Goal: Task Accomplishment & Management: Manage account settings

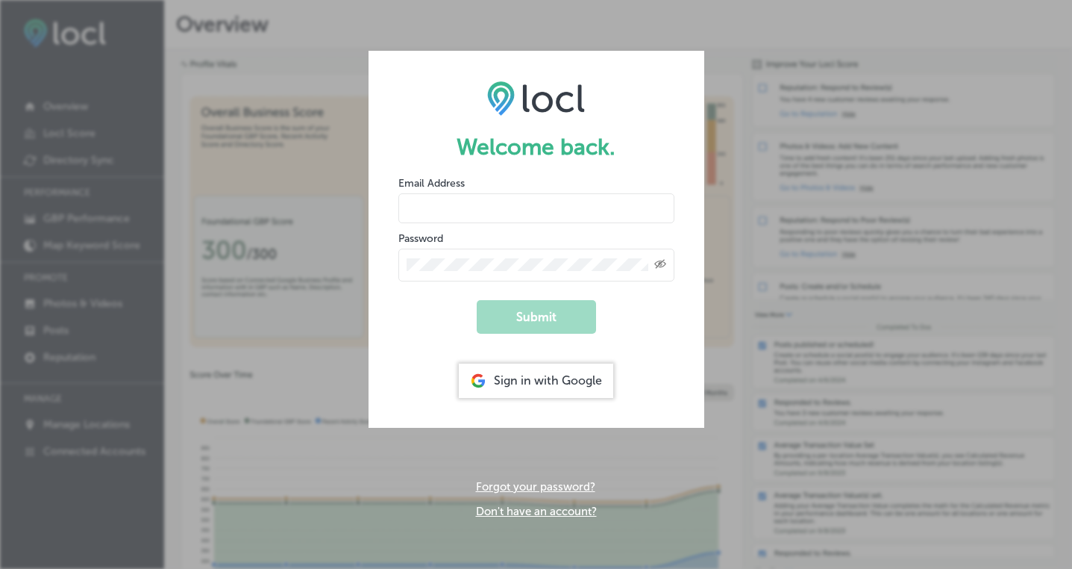
type input "[PERSON_NAME][EMAIL_ADDRESS][DOMAIN_NAME]"
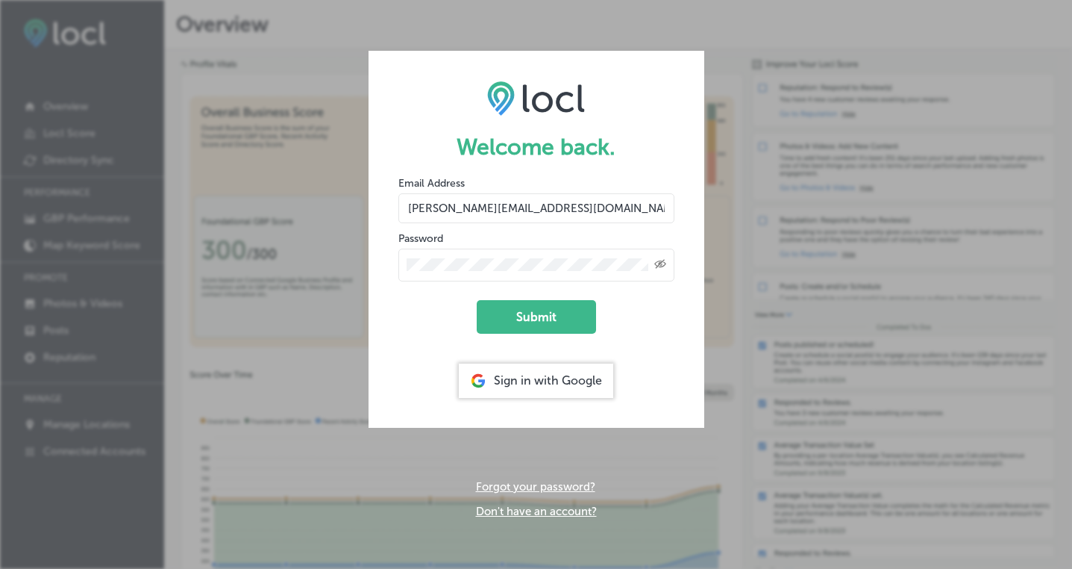
click at [601, 310] on form "Welcome back. Email Address [PERSON_NAME][EMAIL_ADDRESS][DOMAIN_NAME] Password …" at bounding box center [537, 239] width 336 height 376
click at [563, 314] on button "Submit" at bounding box center [536, 317] width 119 height 34
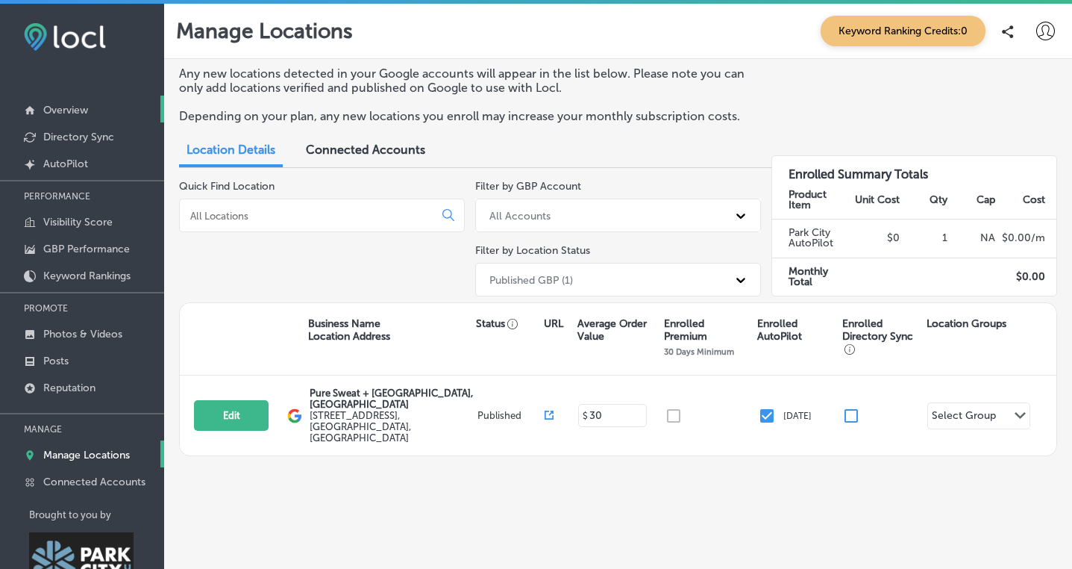
click at [57, 107] on p "Overview" at bounding box center [65, 110] width 45 height 13
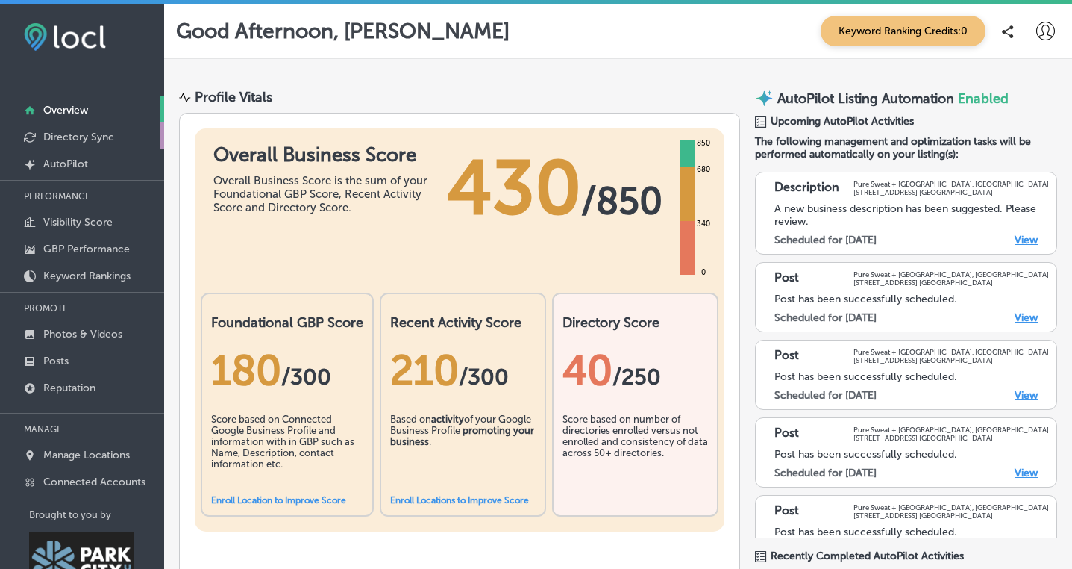
click at [88, 133] on p "Directory Sync" at bounding box center [78, 137] width 71 height 13
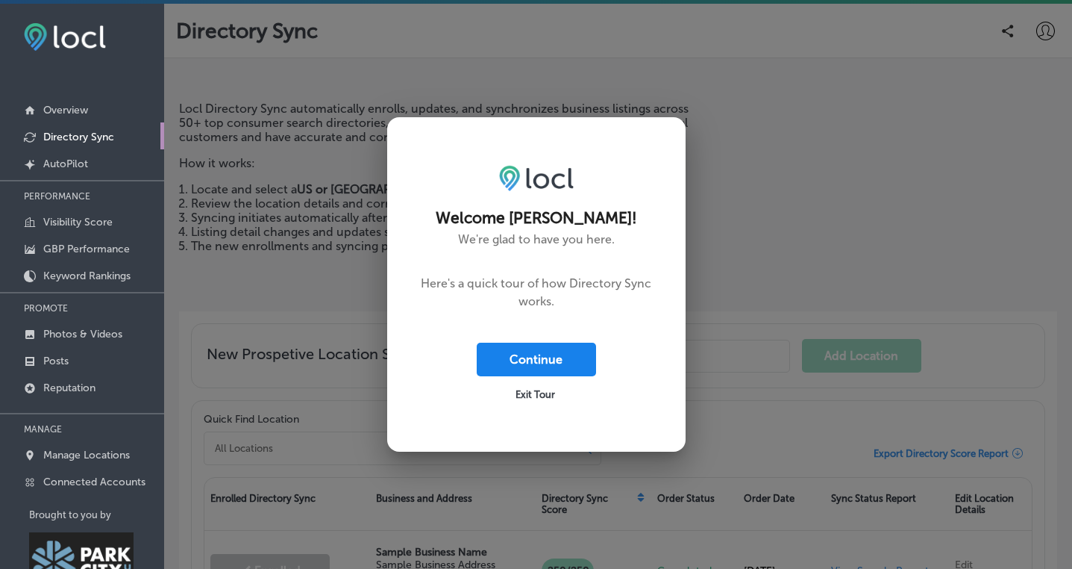
click at [551, 367] on button "Continue" at bounding box center [536, 360] width 119 height 34
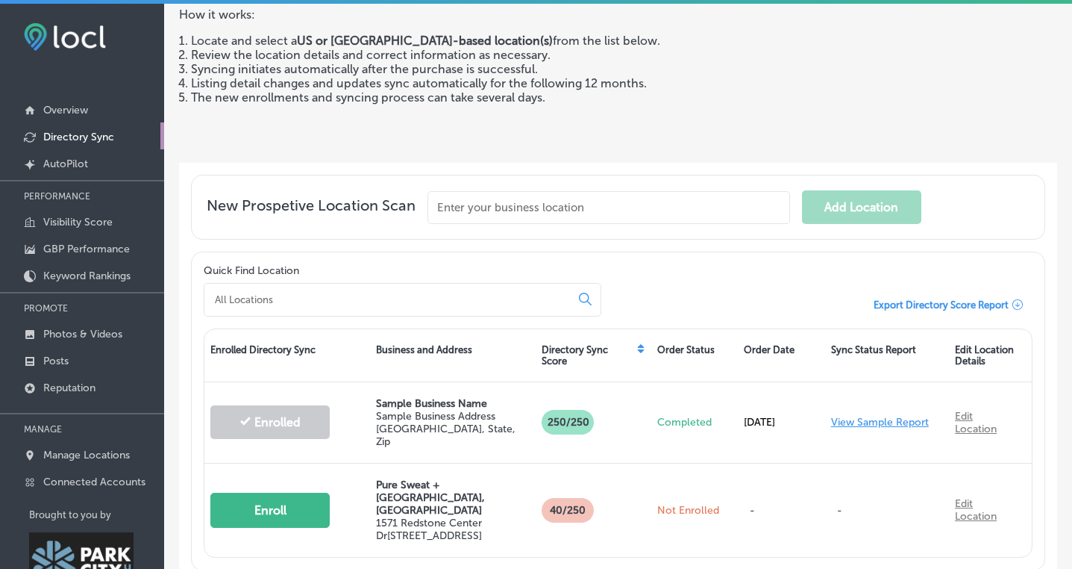
scroll to position [180, 0]
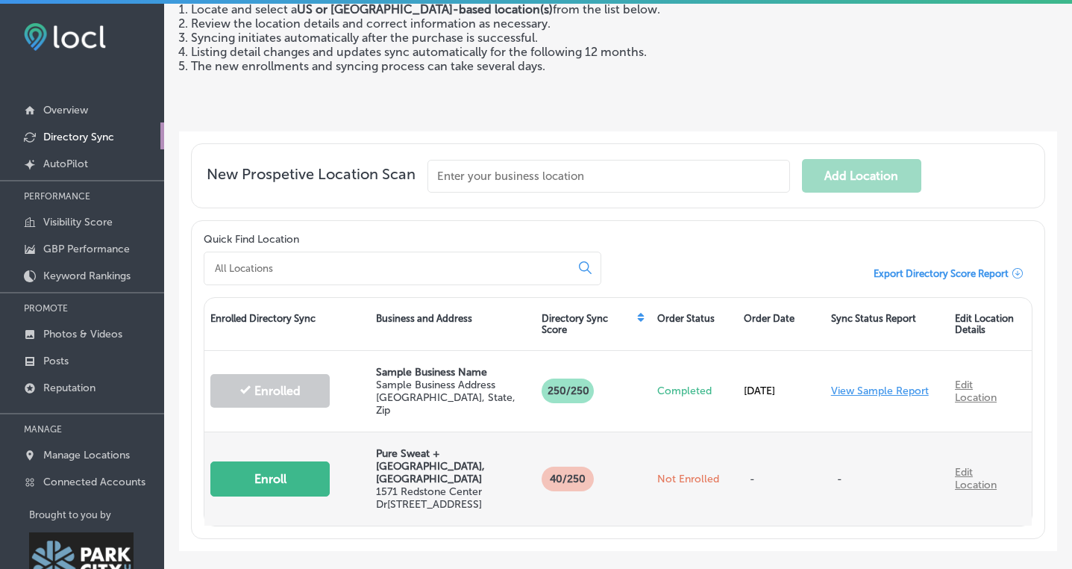
click at [281, 461] on button "Enroll" at bounding box center [269, 478] width 119 height 35
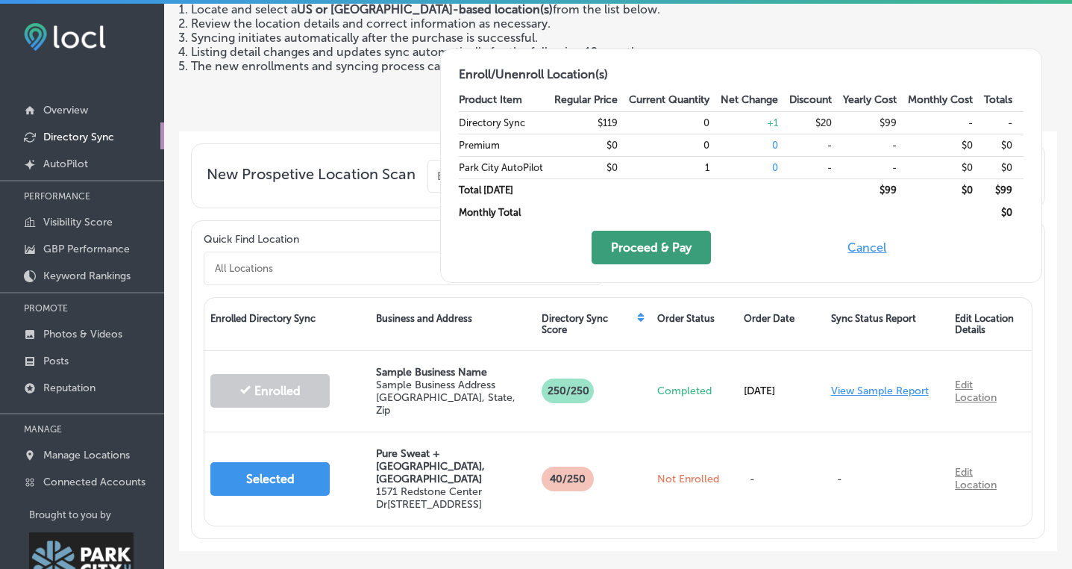
click at [651, 261] on button "Proceed & Pay" at bounding box center [651, 248] width 119 height 34
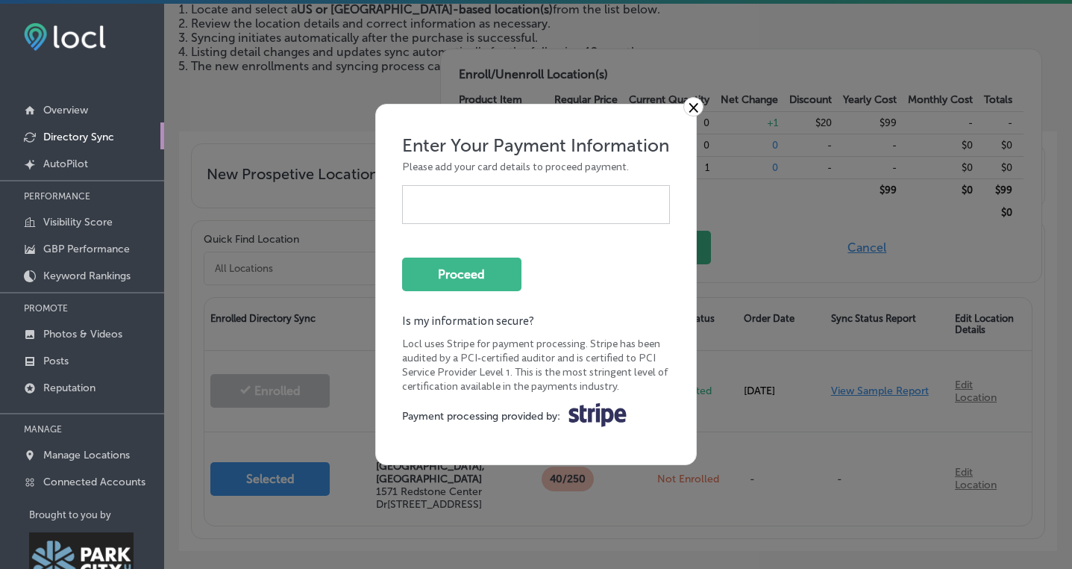
click at [700, 108] on link "×" at bounding box center [694, 106] width 20 height 19
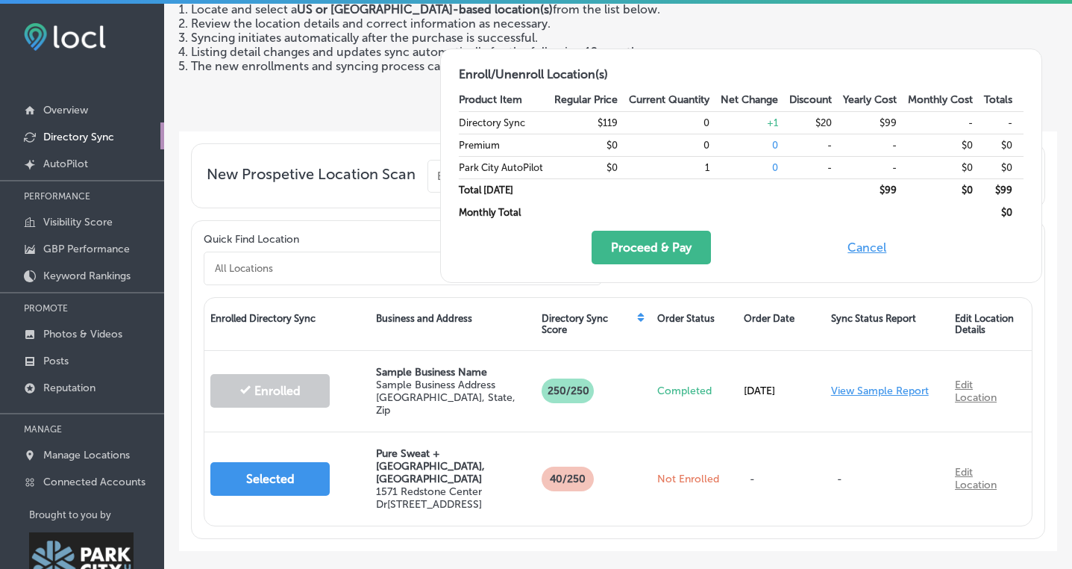
click at [857, 248] on button "Cancel" at bounding box center [867, 248] width 48 height 34
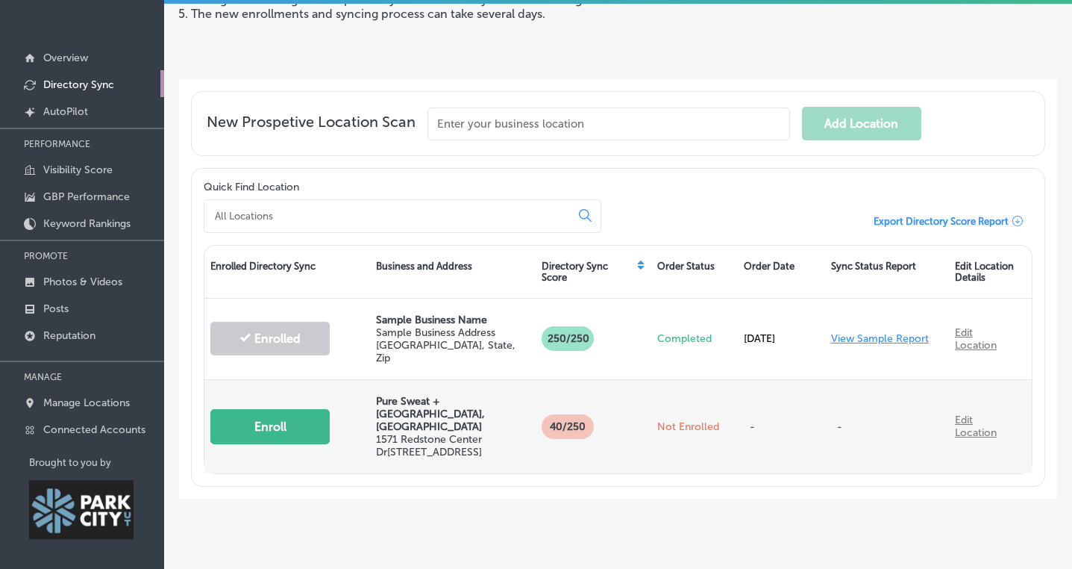
click at [302, 409] on button "Enroll" at bounding box center [269, 426] width 119 height 35
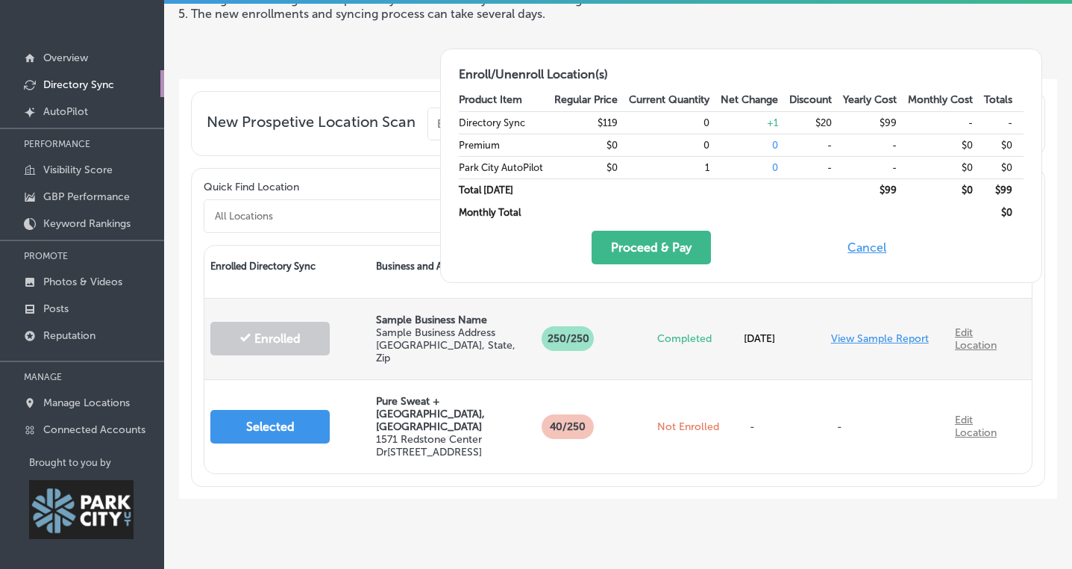
scroll to position [0, 0]
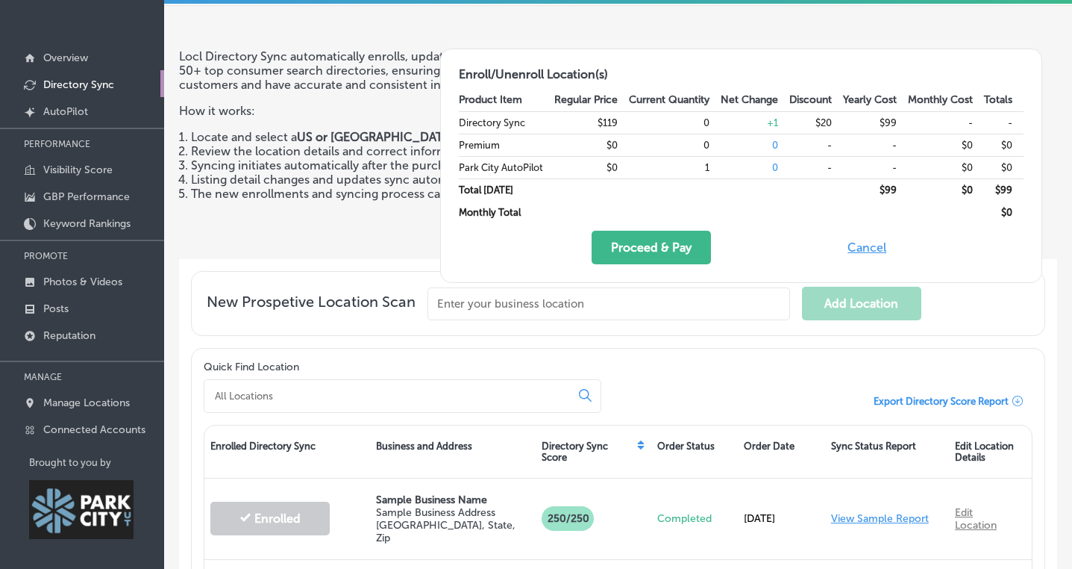
click at [871, 248] on button "Cancel" at bounding box center [867, 248] width 48 height 34
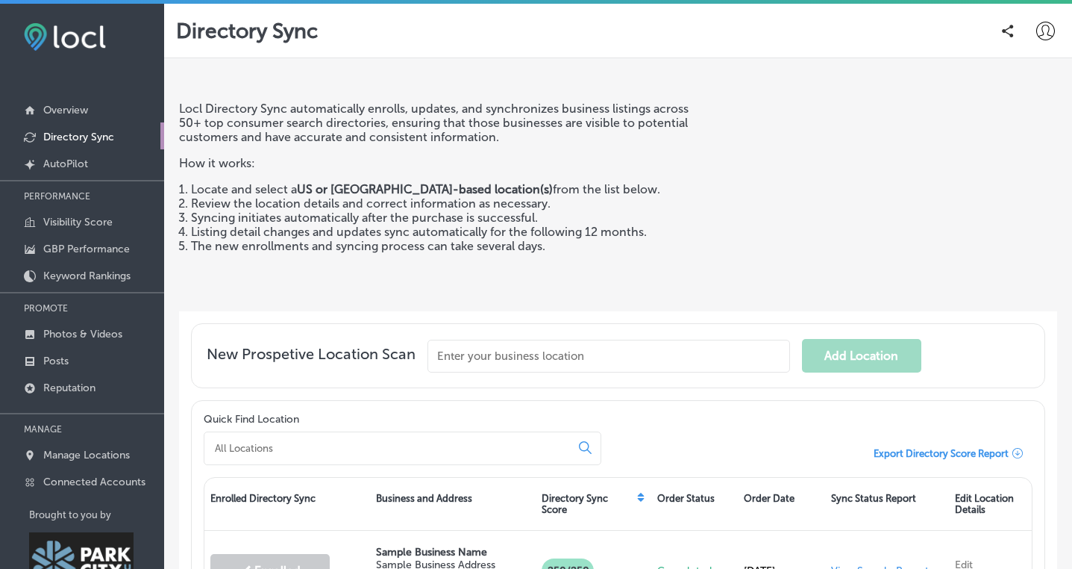
click at [1040, 25] on icon at bounding box center [1045, 31] width 19 height 19
click at [991, 163] on p "Log Out" at bounding box center [995, 160] width 45 height 18
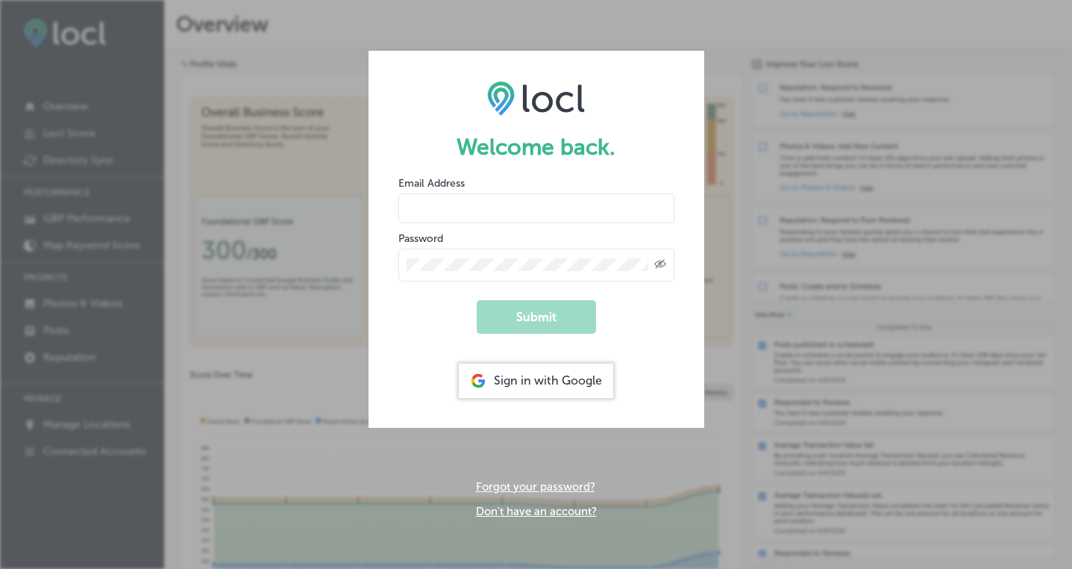
type input "[PERSON_NAME][EMAIL_ADDRESS][DOMAIN_NAME]"
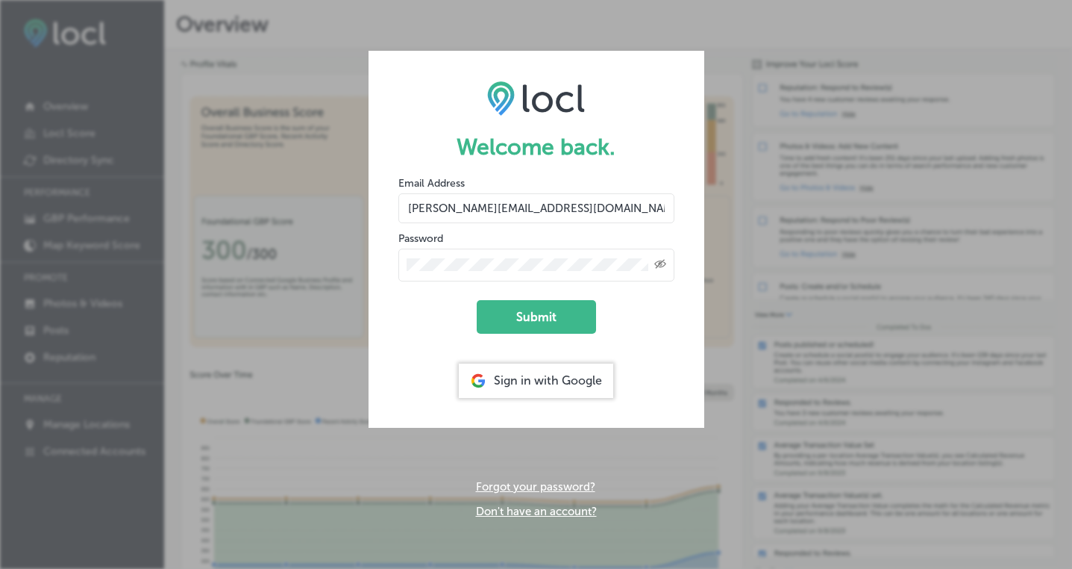
click at [665, 265] on icon "Created with Sketch." at bounding box center [660, 264] width 12 height 10
click at [803, 154] on div "Welcome back. Email Address stacey@puresweatstudios.com Password Submit Sign in…" at bounding box center [536, 284] width 1072 height 569
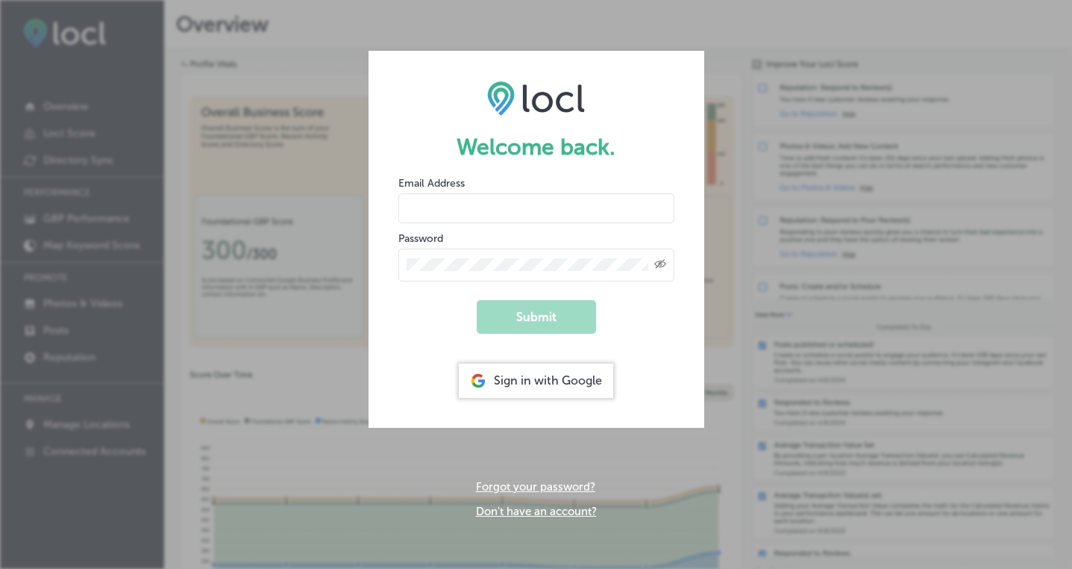
type input "[PERSON_NAME][EMAIL_ADDRESS][DOMAIN_NAME]"
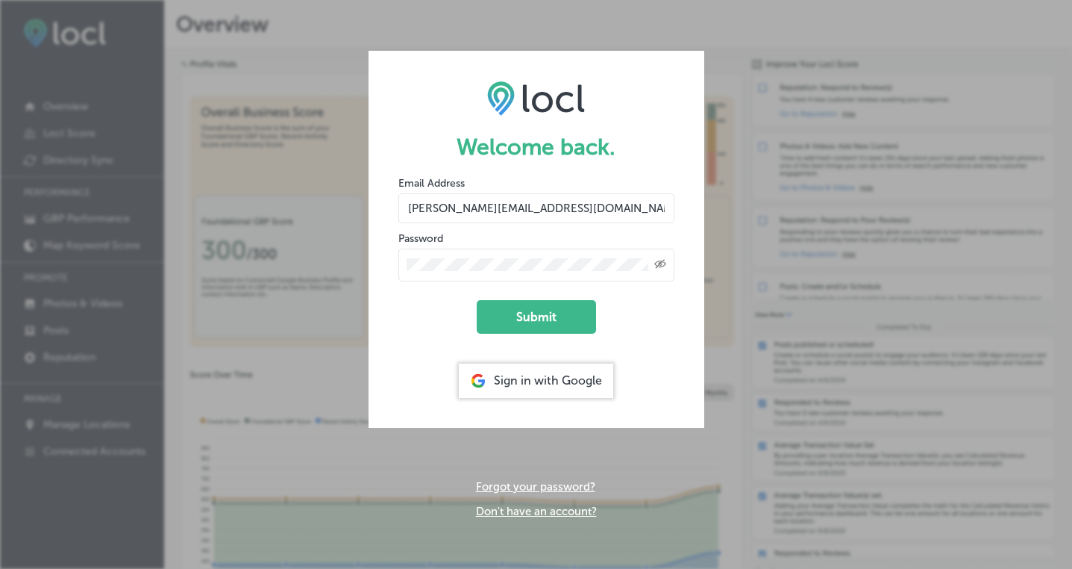
click at [449, 324] on form "Welcome back. Email Address [PERSON_NAME][EMAIL_ADDRESS][DOMAIN_NAME] Password …" at bounding box center [537, 239] width 336 height 376
click at [497, 314] on button "Submit" at bounding box center [536, 317] width 119 height 34
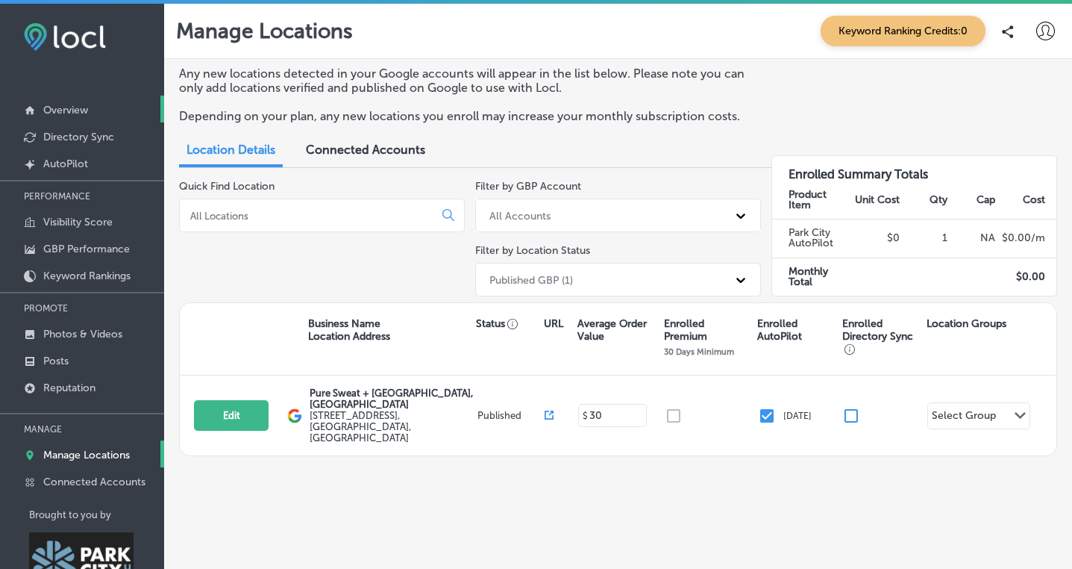
click at [54, 110] on p "Overview" at bounding box center [65, 110] width 45 height 13
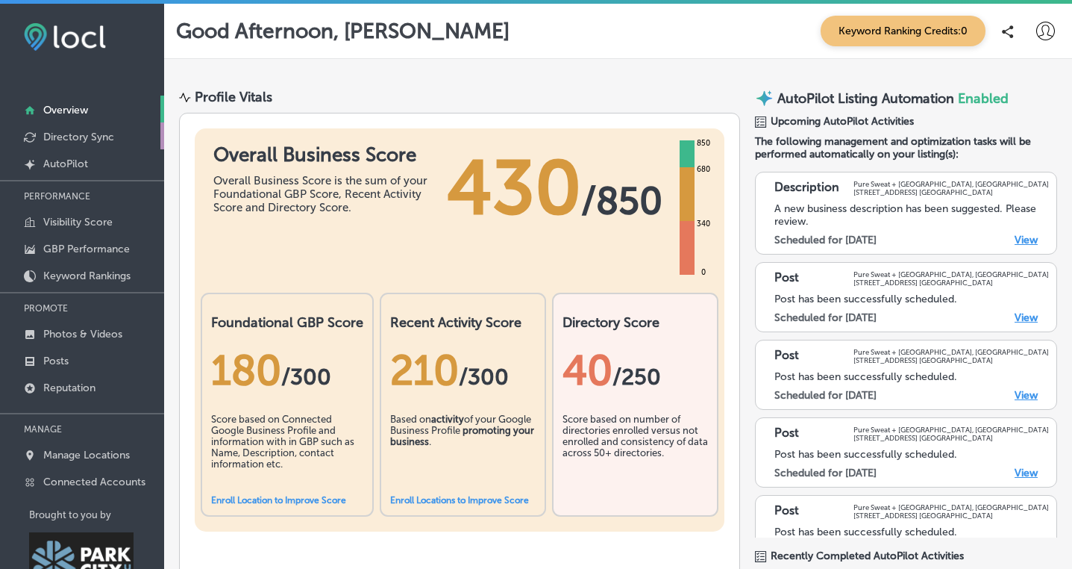
click at [65, 136] on p "Directory Sync" at bounding box center [78, 137] width 71 height 13
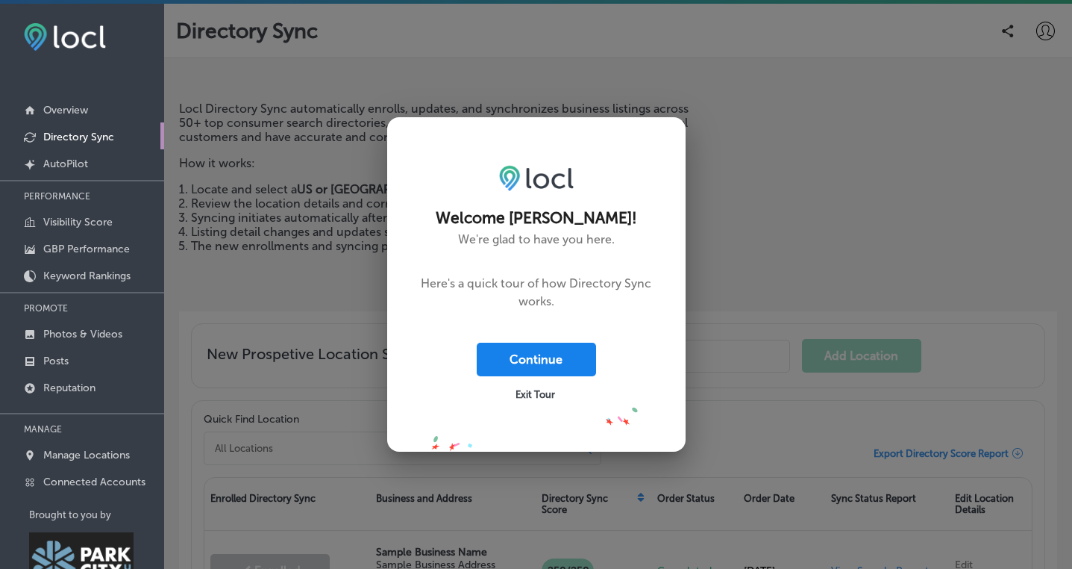
click at [576, 356] on button "Continue" at bounding box center [536, 360] width 119 height 34
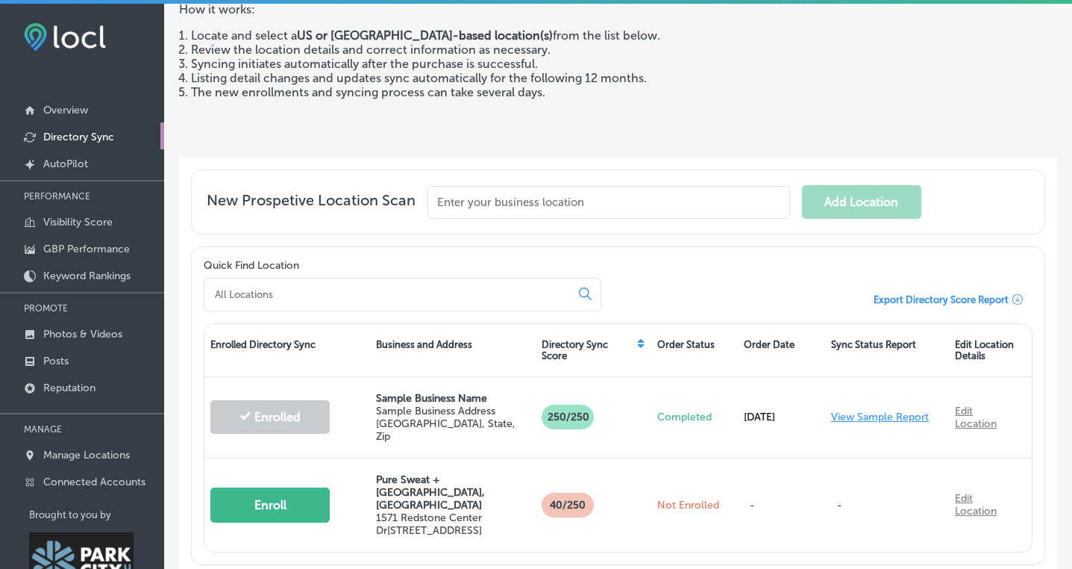
scroll to position [180, 0]
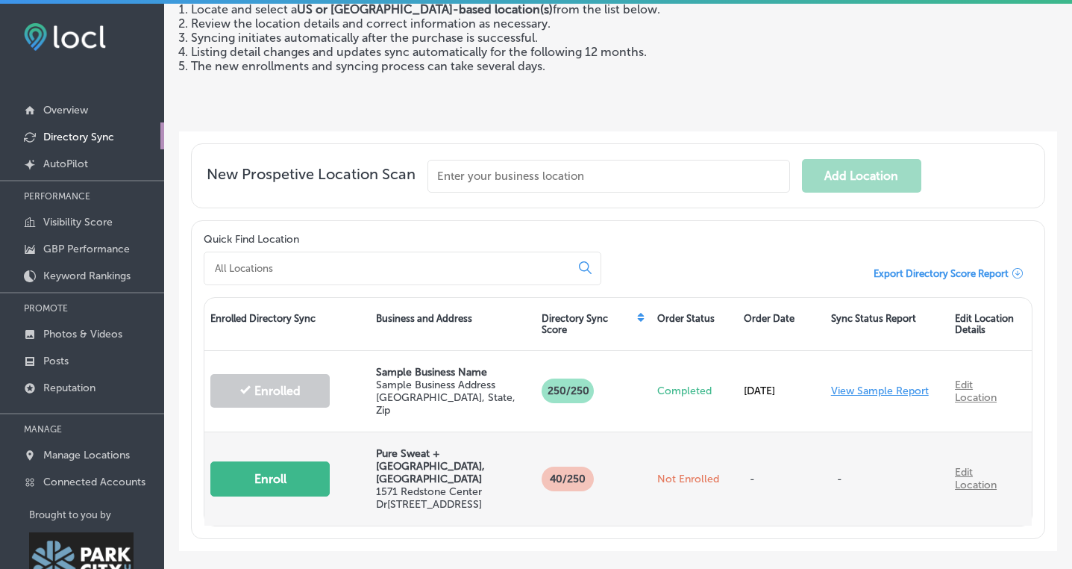
click at [282, 461] on button "Enroll" at bounding box center [269, 478] width 119 height 35
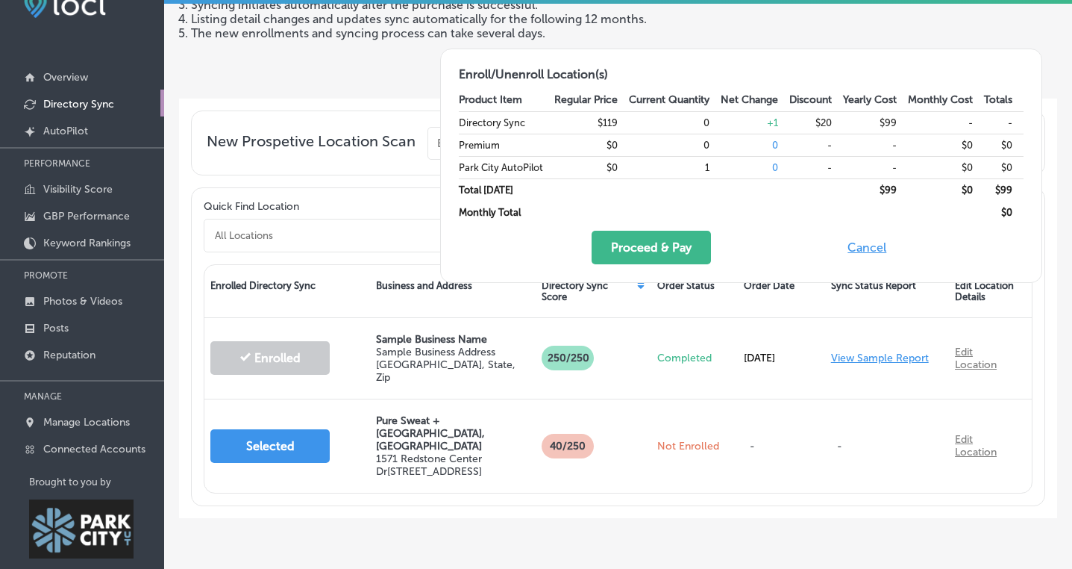
scroll to position [40, 0]
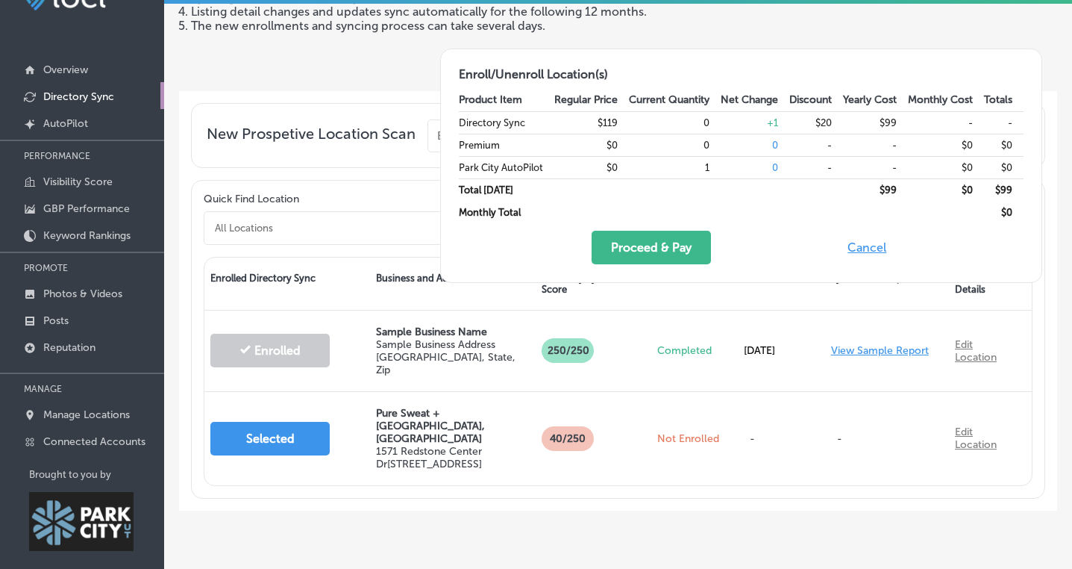
click at [868, 251] on button "Cancel" at bounding box center [867, 248] width 48 height 34
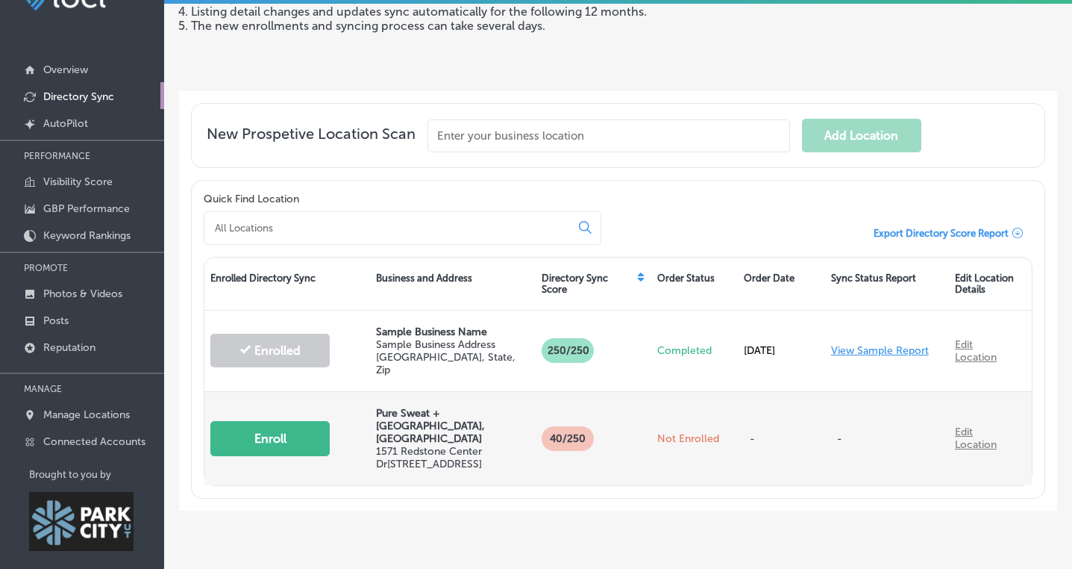
scroll to position [52, 0]
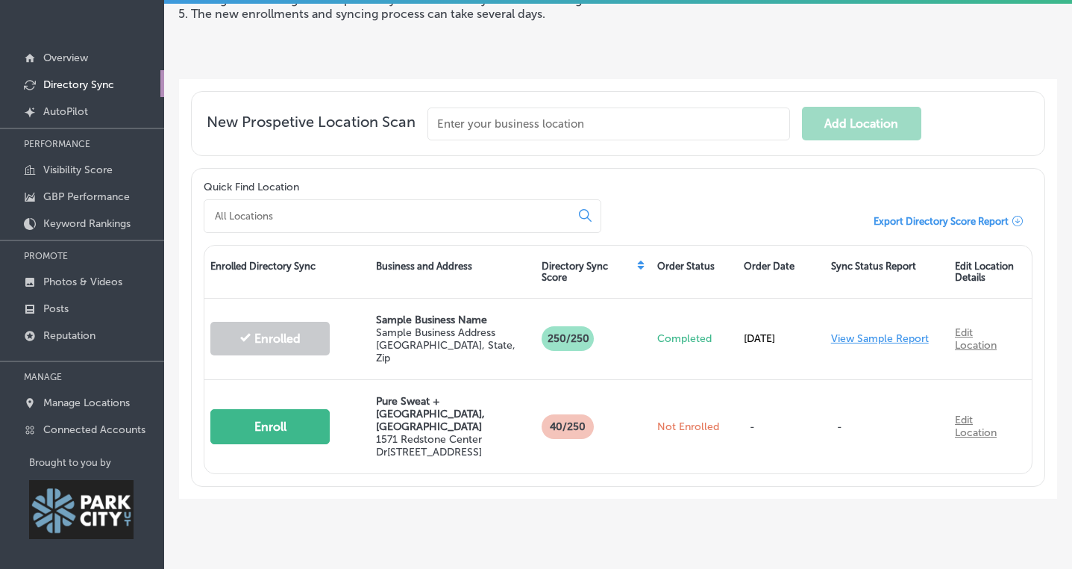
click at [1001, 222] on span "Export Directory Score Report" at bounding box center [941, 221] width 135 height 11
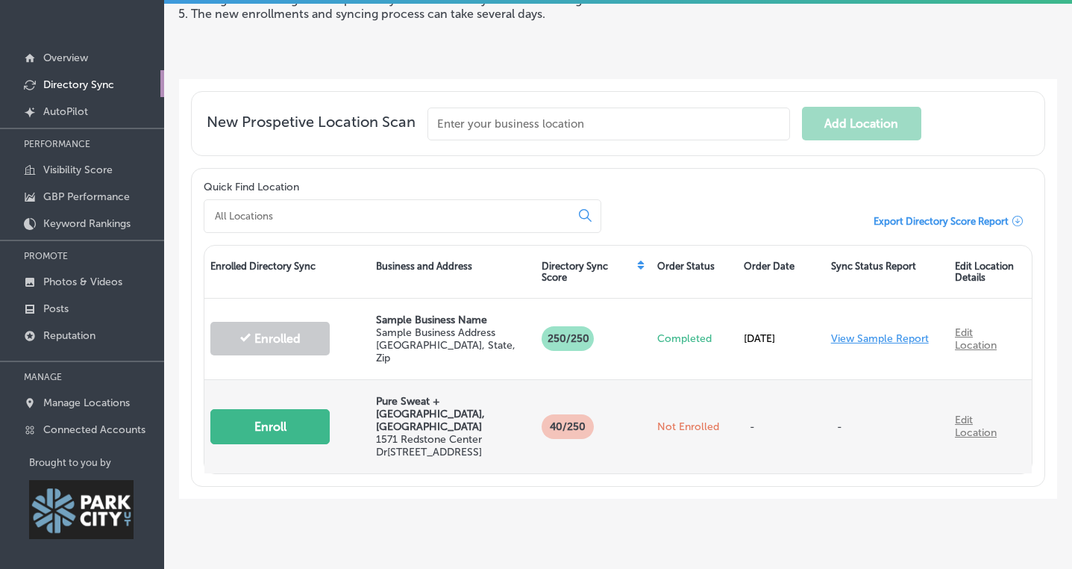
click at [288, 409] on button "Enroll" at bounding box center [269, 426] width 119 height 35
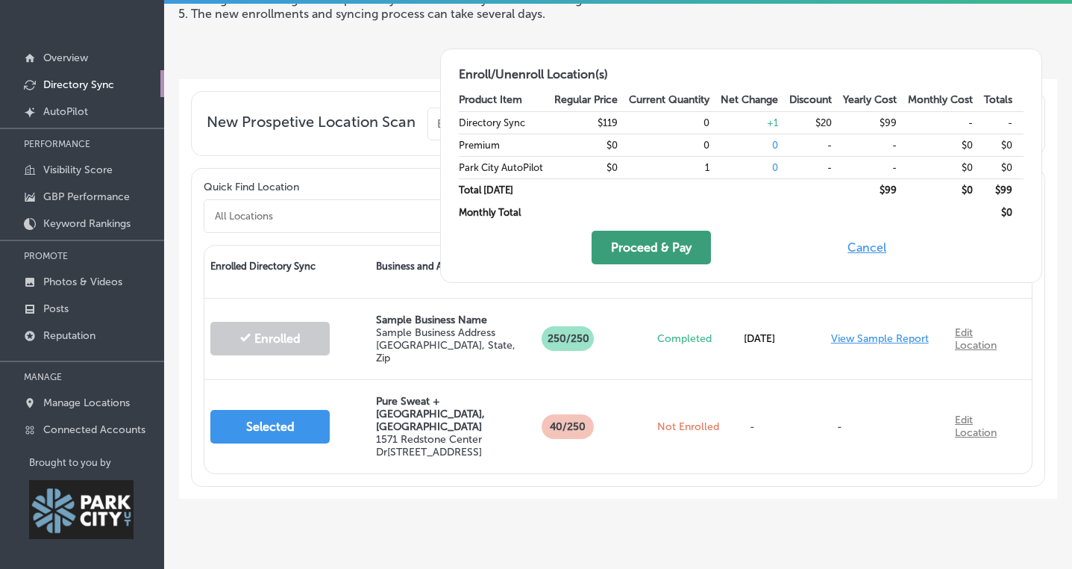
click at [634, 254] on button "Proceed & Pay" at bounding box center [651, 248] width 119 height 34
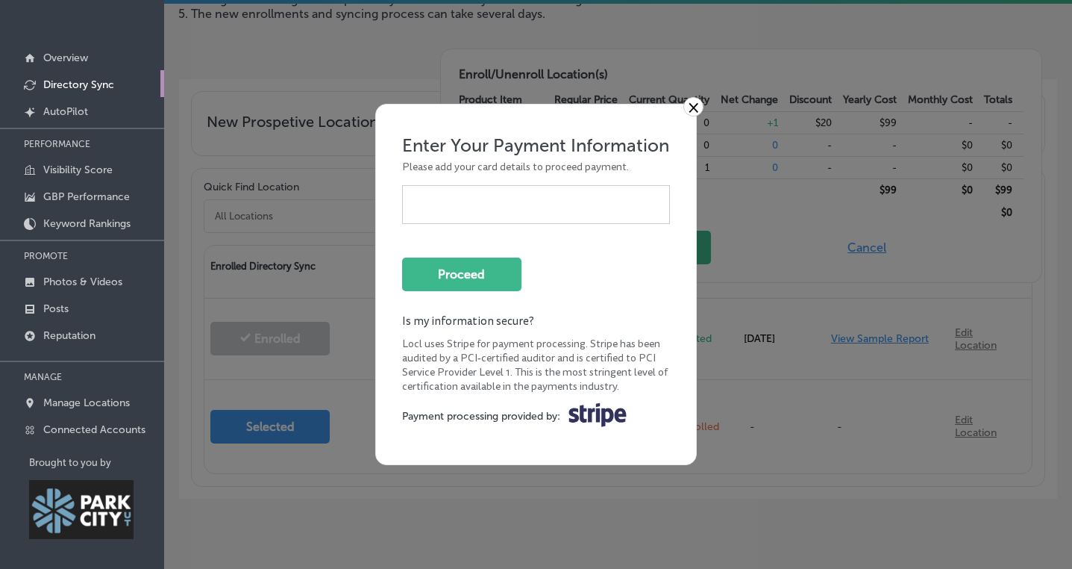
click at [695, 110] on link "×" at bounding box center [694, 106] width 20 height 19
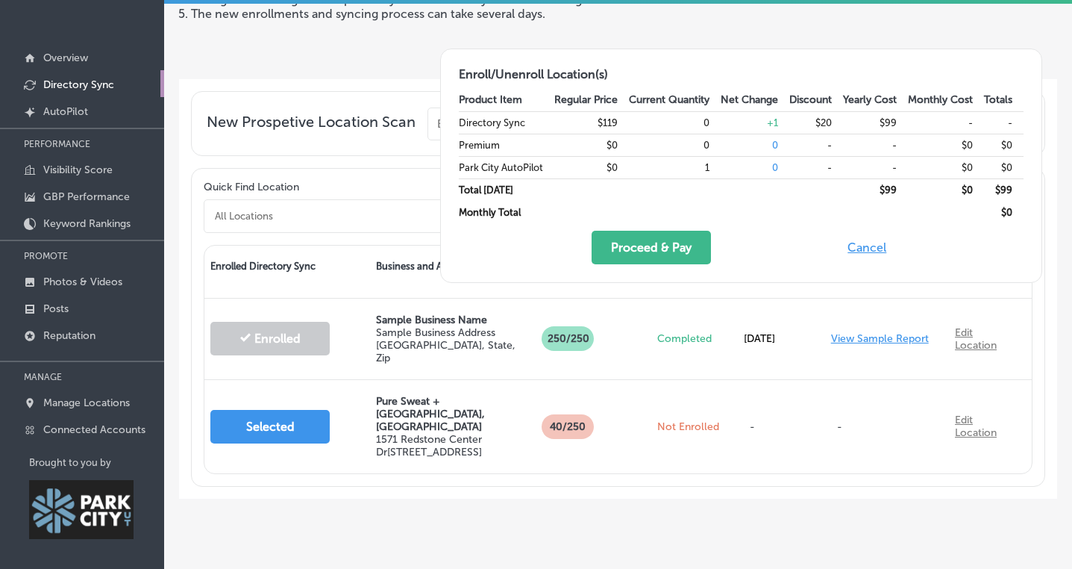
click at [869, 248] on button "Cancel" at bounding box center [867, 248] width 48 height 34
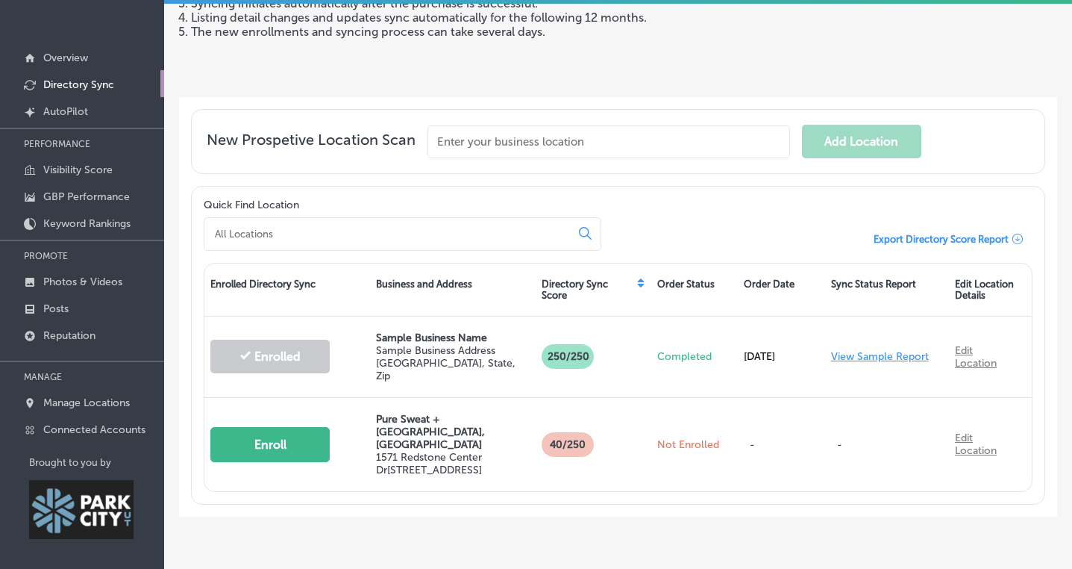
scroll to position [180, 0]
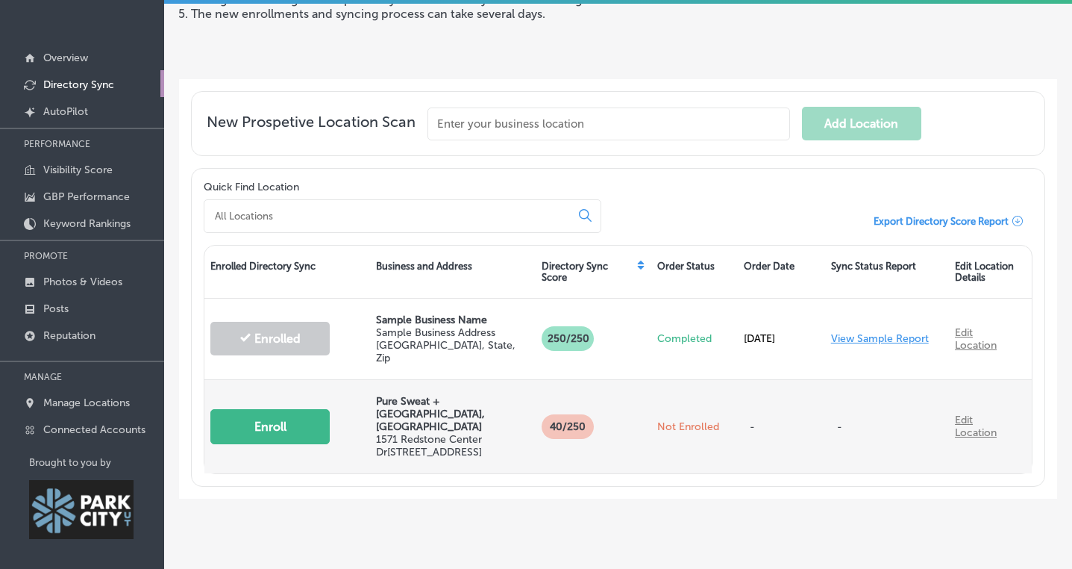
click at [272, 409] on button "Enroll" at bounding box center [269, 426] width 119 height 35
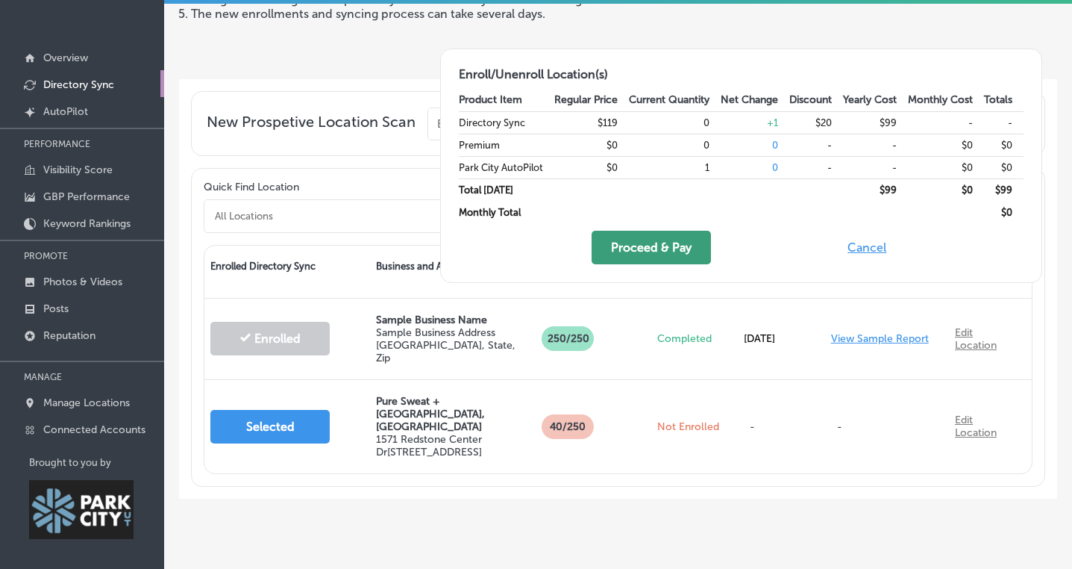
click at [637, 240] on button "Proceed & Pay" at bounding box center [651, 248] width 119 height 34
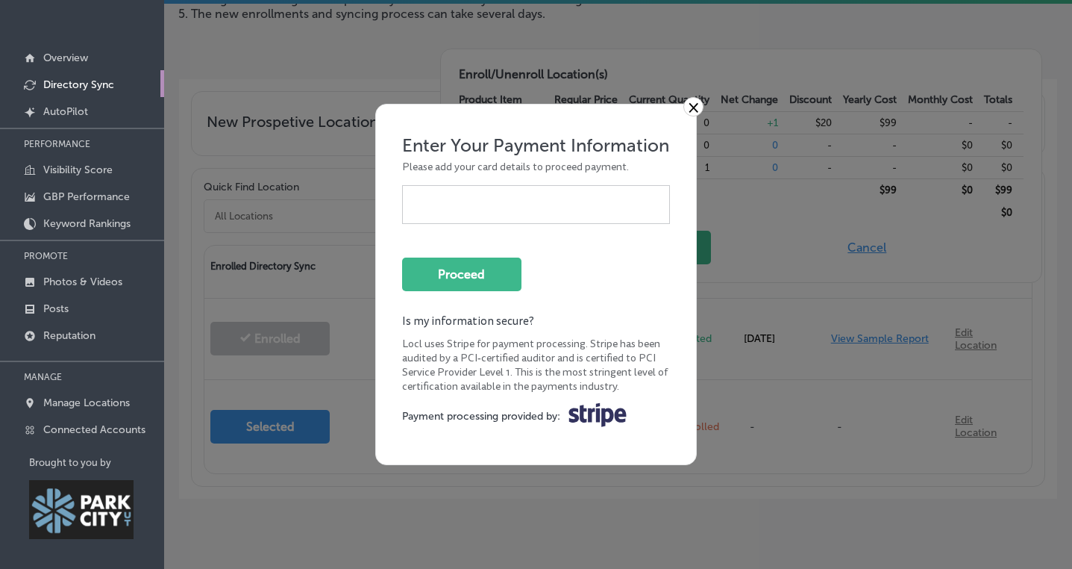
click at [517, 240] on form "Enter Your Payment Information Please add your card details to proceed payment.…" at bounding box center [536, 284] width 268 height 300
click at [495, 270] on button "Proceed" at bounding box center [461, 274] width 119 height 34
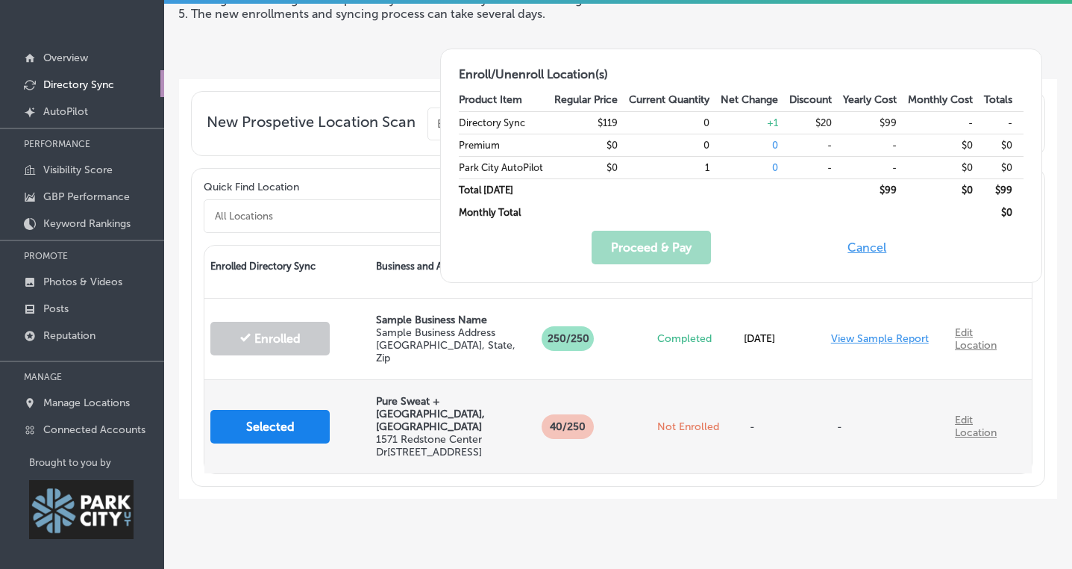
click at [273, 410] on button "Selected" at bounding box center [269, 427] width 119 height 34
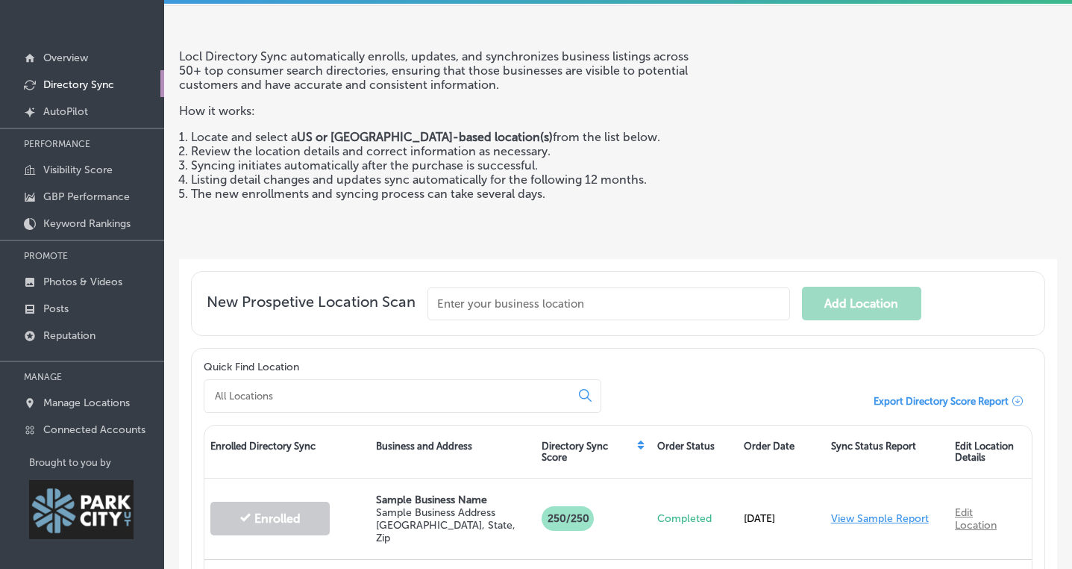
scroll to position [153, 0]
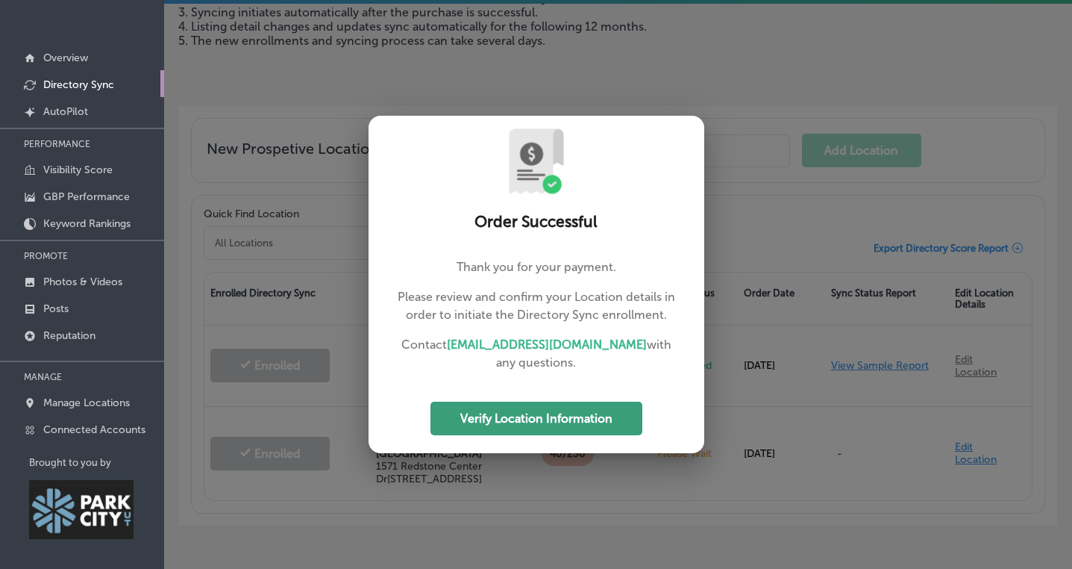
click at [503, 414] on button "Verify Location Information" at bounding box center [537, 418] width 212 height 34
select select "US"
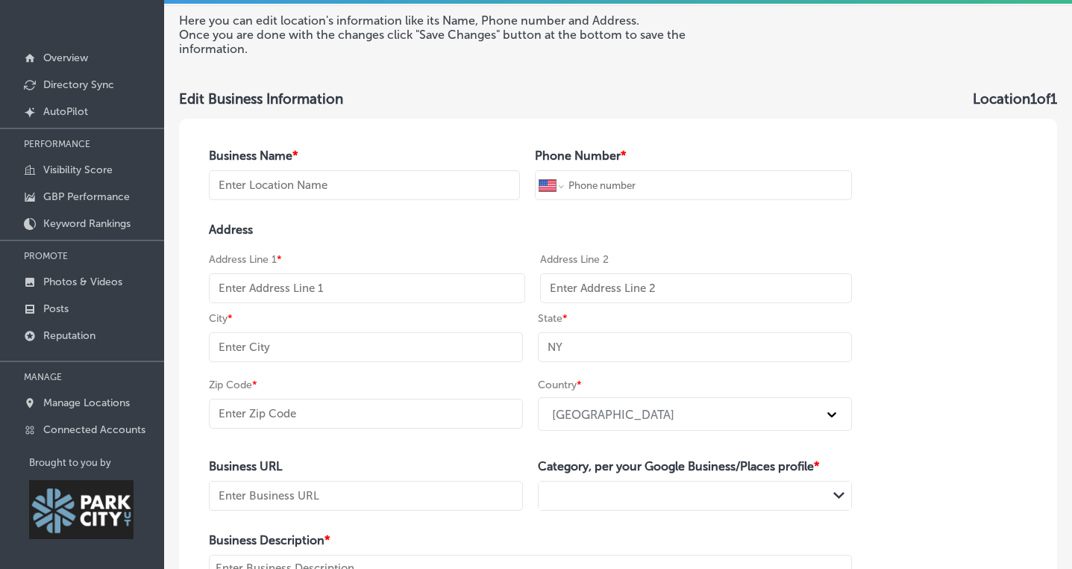
type input "Pure Sweat + [GEOGRAPHIC_DATA], [GEOGRAPHIC_DATA]"
type input "[PHONE_NUMBER]"
type input "1571 Redstone Center Dr"
type input "Suite 105"
type input "[GEOGRAPHIC_DATA]"
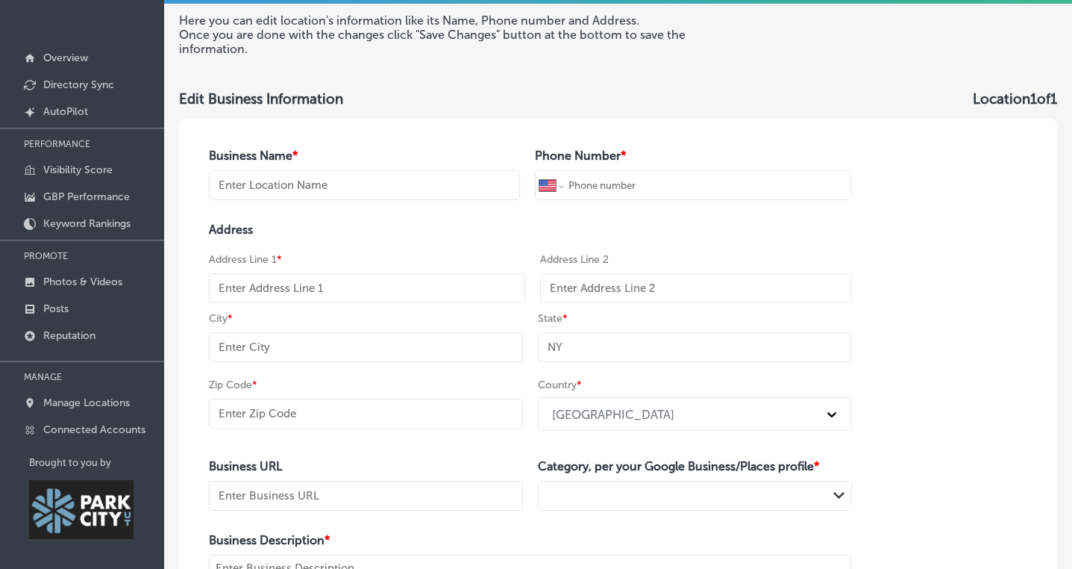
type input "UT"
type input "84098"
type input "[URL][DOMAIN_NAME][US_STATE]"
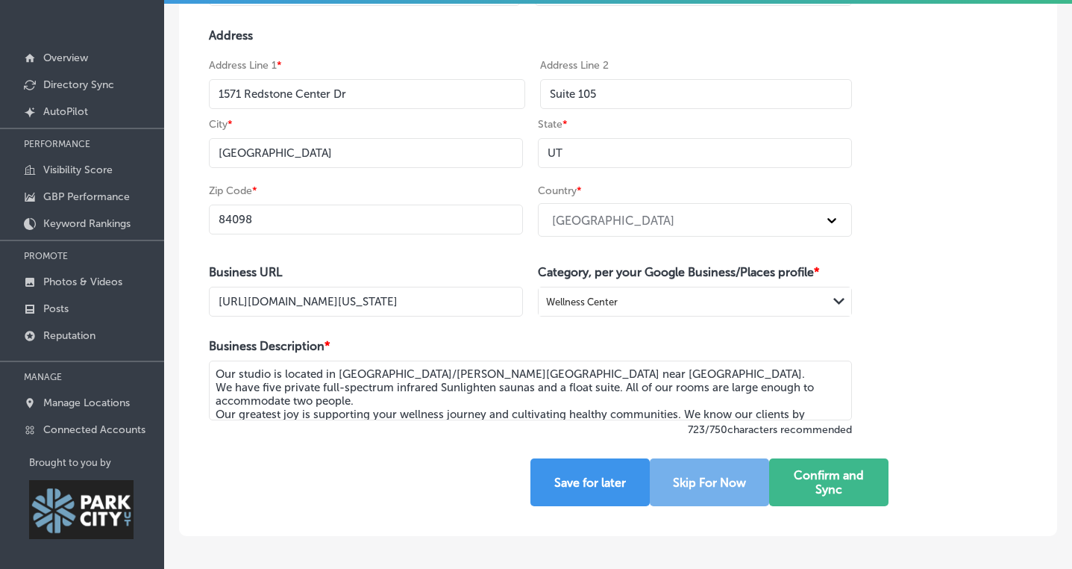
scroll to position [195, 0]
click at [506, 310] on input "[URL][DOMAIN_NAME][US_STATE]" at bounding box center [366, 301] width 314 height 30
click at [465, 307] on input "[URL][DOMAIN_NAME][US_STATE]" at bounding box center [366, 301] width 314 height 30
click at [469, 301] on input "[URL][DOMAIN_NAME][US_STATE]" at bounding box center [366, 301] width 314 height 30
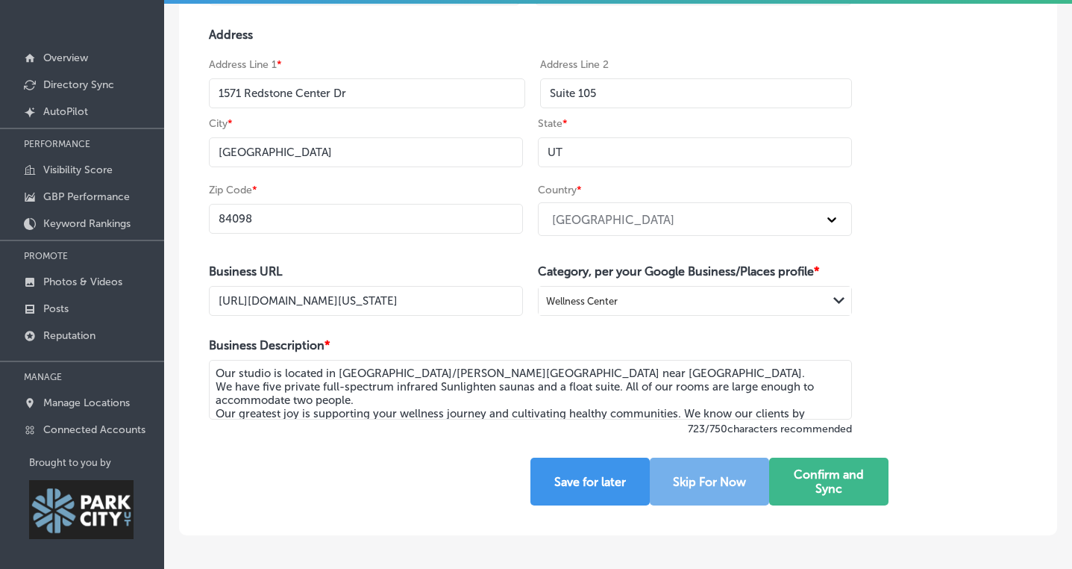
scroll to position [0, 151]
click at [482, 301] on input "[URL][DOMAIN_NAME][US_STATE]" at bounding box center [366, 301] width 314 height 30
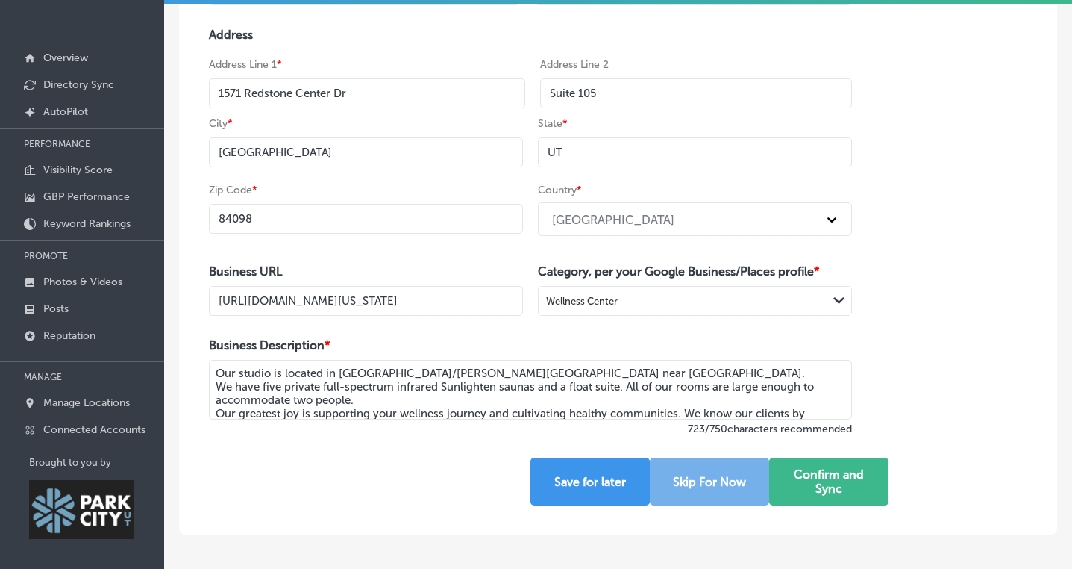
click at [580, 386] on textarea "Our studio is located in [GEOGRAPHIC_DATA]/[PERSON_NAME][GEOGRAPHIC_DATA] near …" at bounding box center [530, 390] width 643 height 60
drag, startPoint x: 572, startPoint y: 372, endPoint x: 434, endPoint y: 358, distance: 139.4
click at [434, 360] on textarea "Our studio is located in [GEOGRAPHIC_DATA]/[PERSON_NAME][GEOGRAPHIC_DATA] near …" at bounding box center [530, 390] width 643 height 60
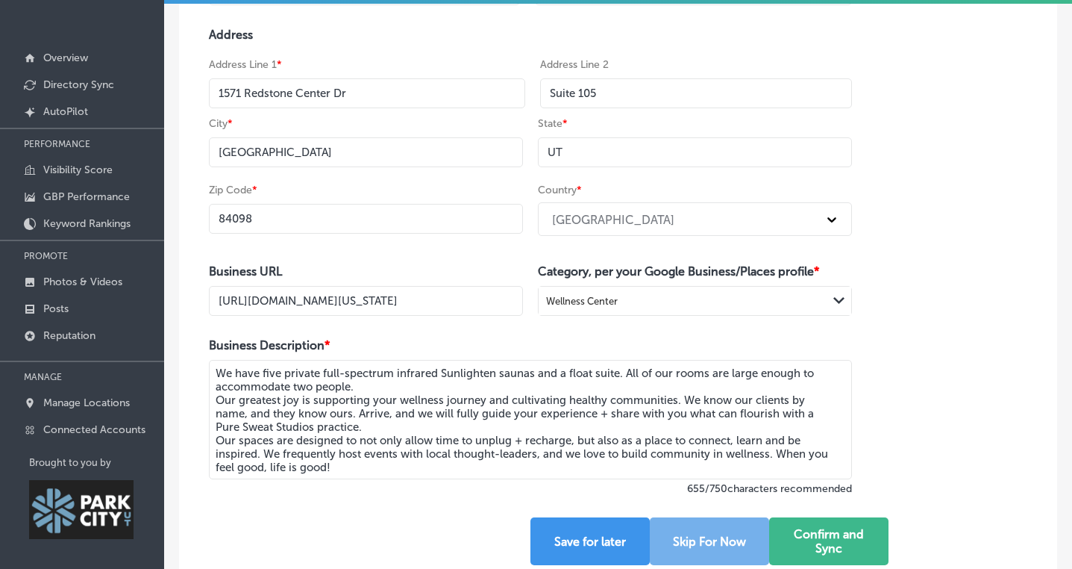
click at [261, 373] on textarea "We have five private full-spectrum infrared Sunlighten saunas and a float suite…" at bounding box center [530, 419] width 643 height 119
click at [619, 373] on textarea "We offer five private full-spectrum infrared Sunlighten saunas and a float suit…" at bounding box center [530, 419] width 643 height 119
click at [727, 374] on textarea "We offer five private full-spectrum infrared Sunlighten saunas and a float suit…" at bounding box center [530, 419] width 643 height 119
click at [323, 375] on textarea "We offer five private full-spectrum infrared Sunlighten saunas and a float suit…" at bounding box center [530, 419] width 643 height 119
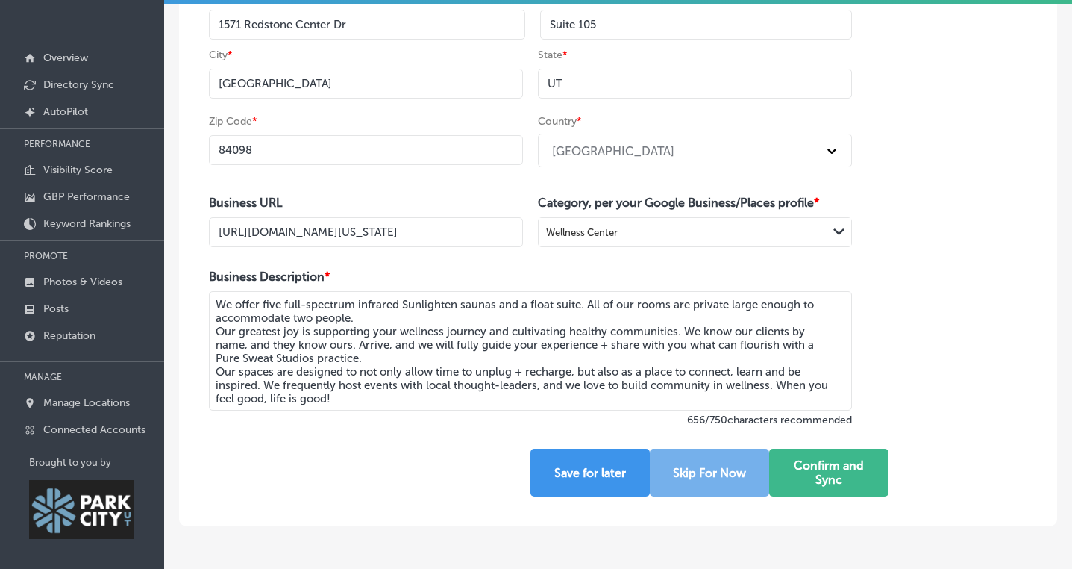
scroll to position [265, 0]
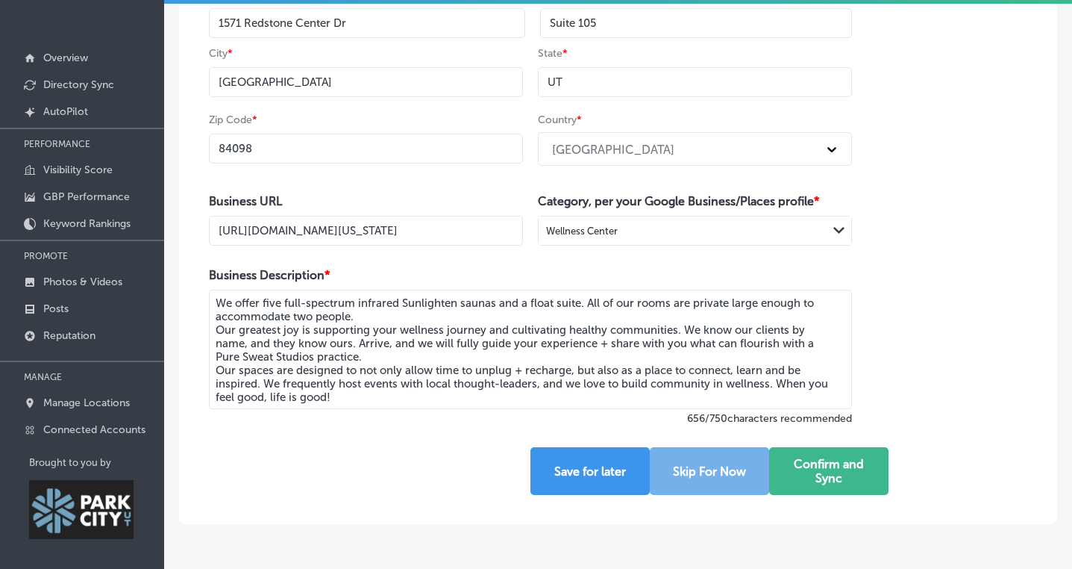
drag, startPoint x: 384, startPoint y: 357, endPoint x: 213, endPoint y: 328, distance: 172.6
click at [213, 328] on textarea "We offer five full-spectrum infrared Sunlighten saunas and a float suite. All o…" at bounding box center [530, 349] width 643 height 119
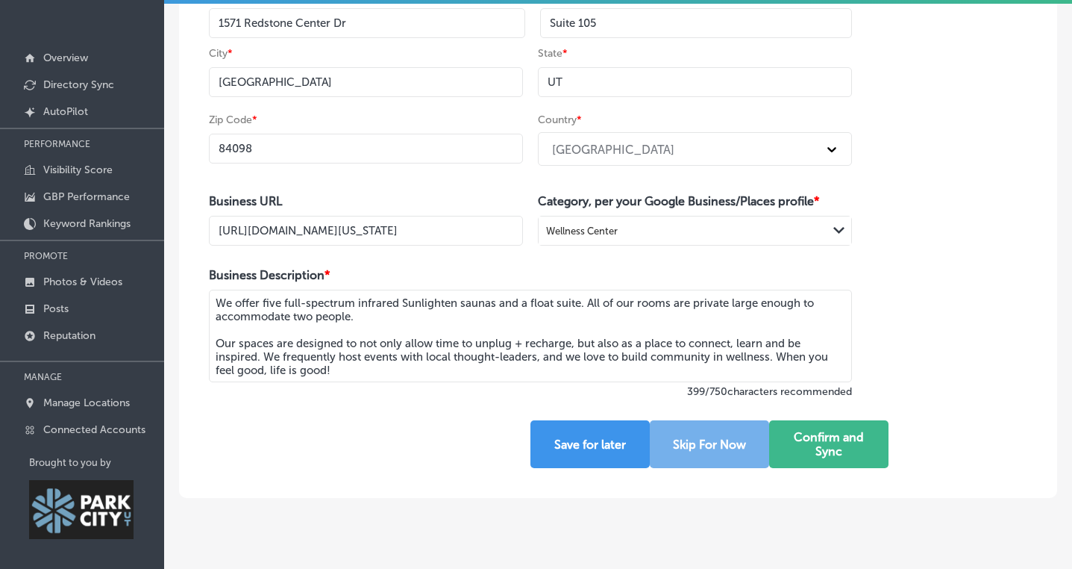
click at [411, 372] on textarea "We offer five full-spectrum infrared Sunlighten saunas and a float suite. All o…" at bounding box center [530, 336] width 643 height 93
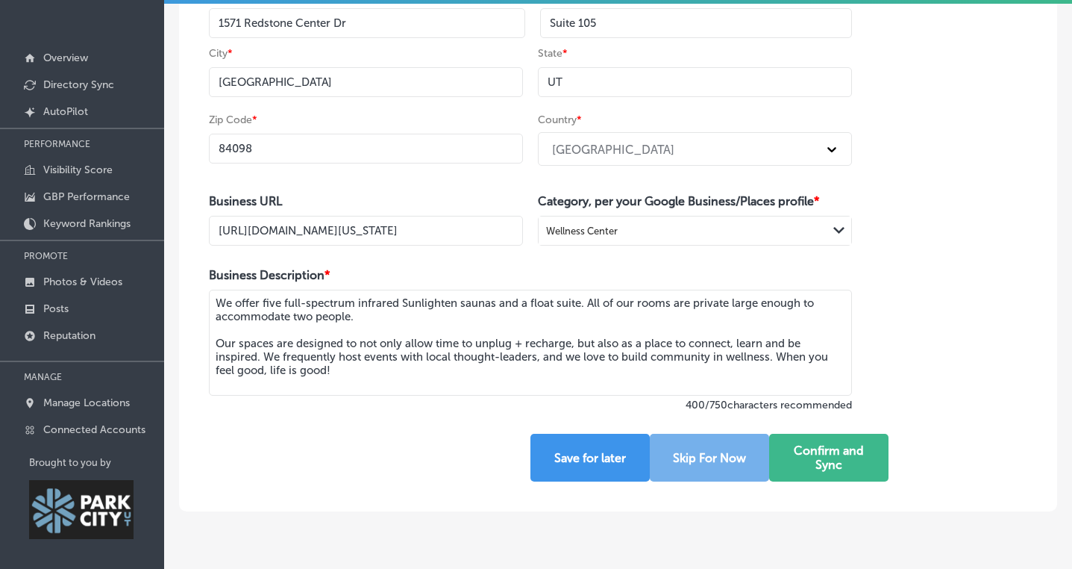
paste textarea "Our greatest joy is supporting your wellness journey and cultivating healthy co…"
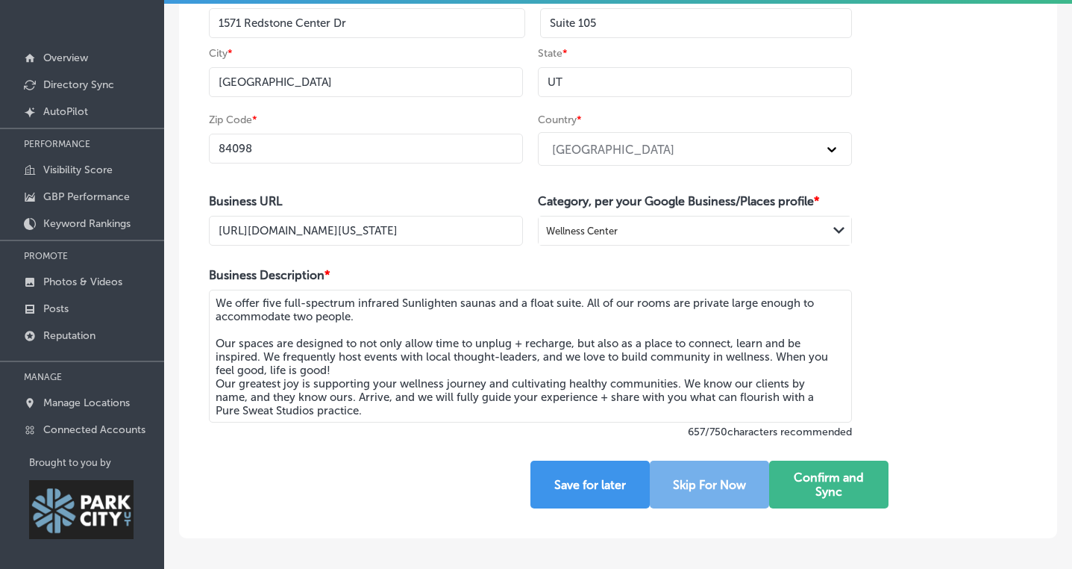
click at [292, 332] on textarea "We offer five full-spectrum infrared Sunlighten saunas and a float suite. All o…" at bounding box center [530, 356] width 643 height 133
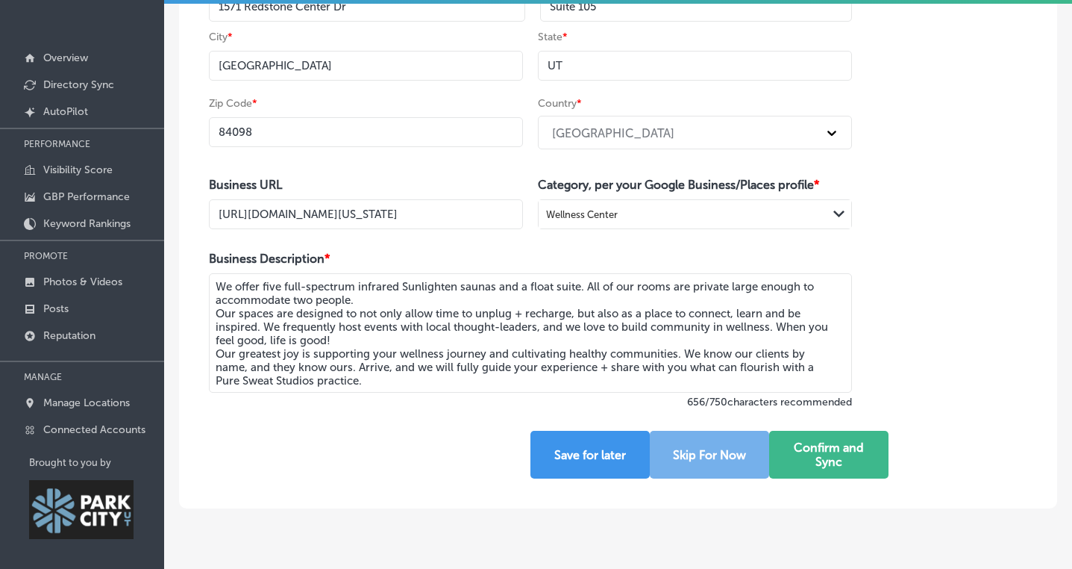
scroll to position [287, 0]
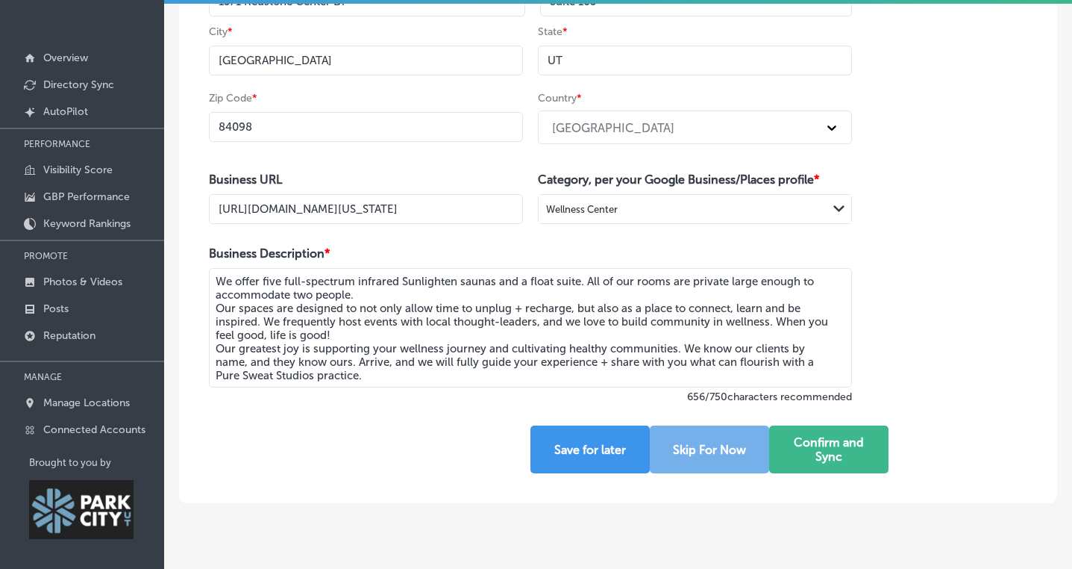
click at [299, 309] on textarea "We offer five full-spectrum infrared Sunlighten saunas and a float suite. All o…" at bounding box center [530, 327] width 643 height 119
drag, startPoint x: 357, startPoint y: 335, endPoint x: 572, endPoint y: 316, distance: 215.8
click at [572, 316] on textarea "We offer five full-spectrum infrared Sunlighten saunas and a float suite. All o…" at bounding box center [530, 327] width 643 height 119
click at [717, 345] on textarea "We offer five full-spectrum infrared Sunlighten saunas and a float suite. All o…" at bounding box center [530, 327] width 643 height 119
click at [778, 323] on textarea "We offer five full-spectrum infrared Sunlighten saunas and a float suite. All o…" at bounding box center [530, 327] width 643 height 119
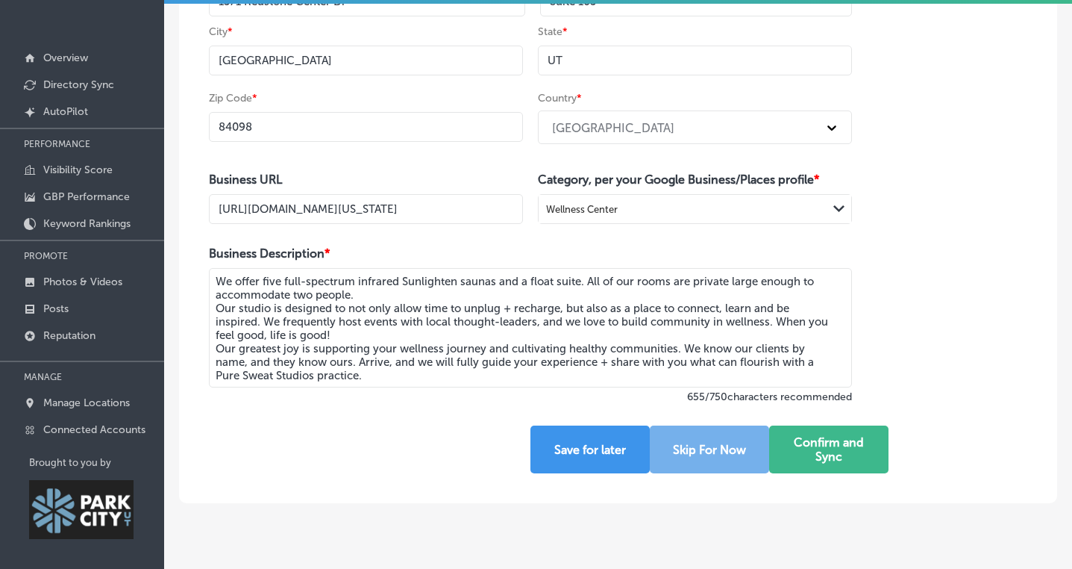
click at [778, 319] on textarea "We offer five full-spectrum infrared Sunlighten saunas and a float suite. All o…" at bounding box center [530, 327] width 643 height 119
click at [784, 332] on textarea "We offer five full-spectrum infrared Sunlighten saunas and a float suite. All o…" at bounding box center [530, 327] width 643 height 119
click at [776, 322] on textarea "We offer five full-spectrum infrared Sunlighten saunas and a float suite. All o…" at bounding box center [530, 327] width 643 height 119
drag, startPoint x: 776, startPoint y: 322, endPoint x: 802, endPoint y: 332, distance: 27.9
click at [802, 331] on textarea "We offer five full-spectrum infrared Sunlighten saunas and a float suite. All o…" at bounding box center [530, 327] width 643 height 119
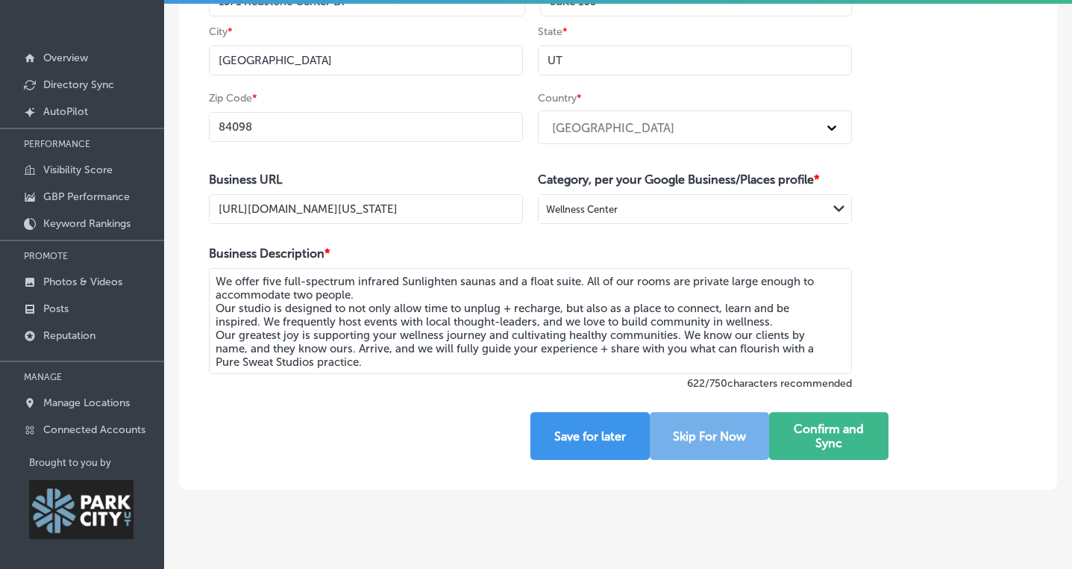
click at [713, 360] on textarea "We offer five full-spectrum infrared Sunlighten saunas and a float suite. All o…" at bounding box center [530, 321] width 643 height 106
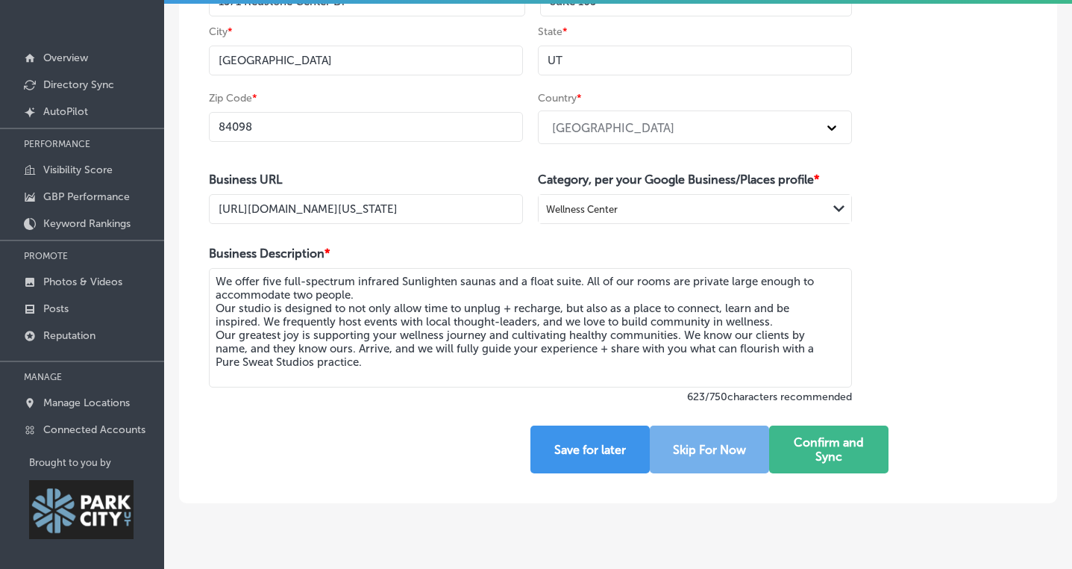
paste textarea "When you feel good, life is good!"
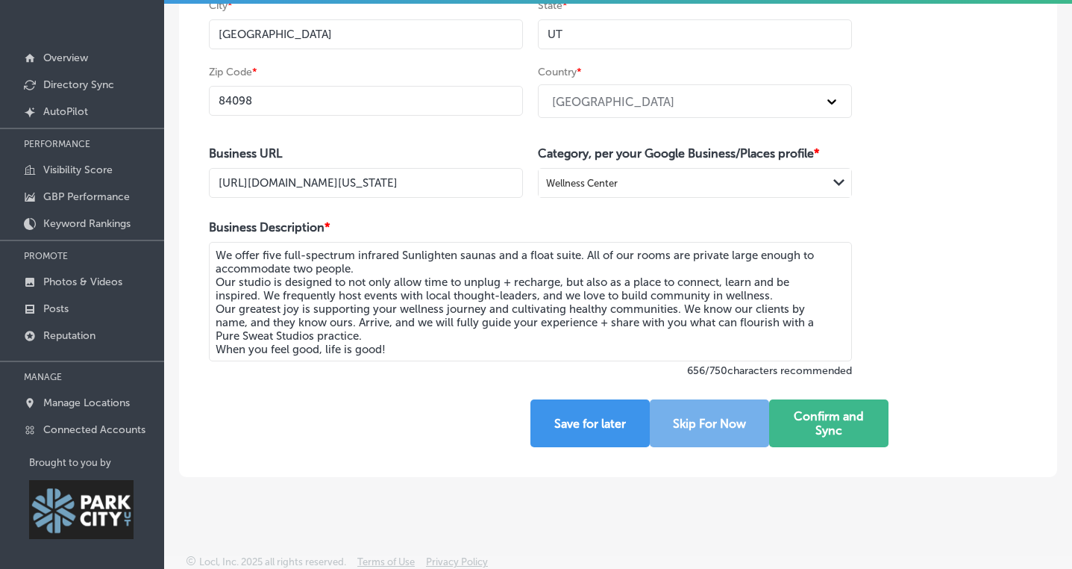
scroll to position [318, 0]
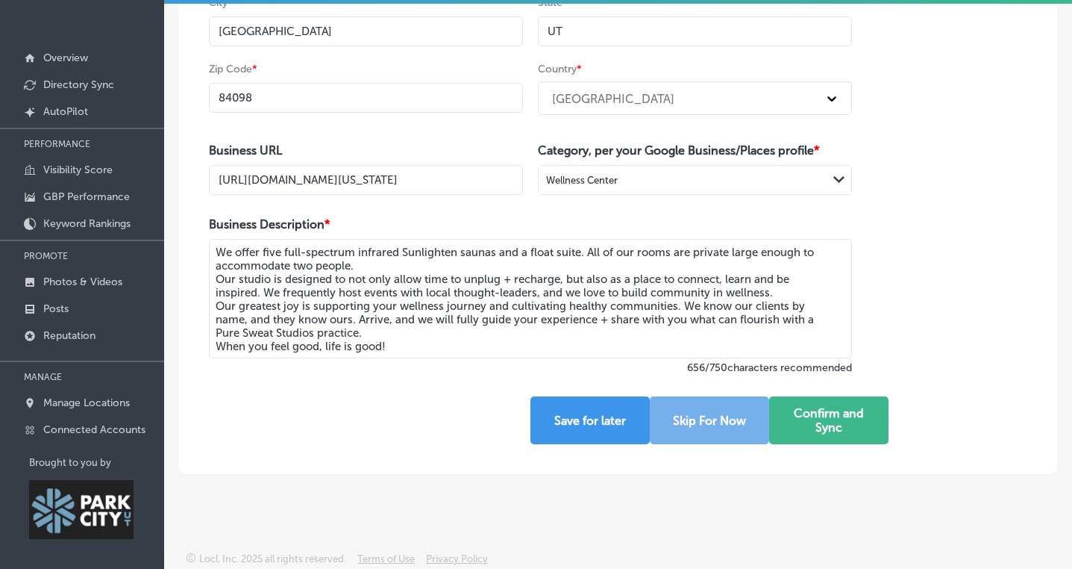
click at [731, 248] on textarea "We offer five full-spectrum infrared Sunlighten saunas and a float suite. All o…" at bounding box center [530, 298] width 643 height 119
drag, startPoint x: 475, startPoint y: 347, endPoint x: 208, endPoint y: 228, distance: 291.9
click at [209, 228] on div "Business Description * We offer five full-spectrum infrared Sunlighten saunas a…" at bounding box center [530, 295] width 643 height 157
click at [448, 350] on textarea "We offer five full-spectrum infrared Sunlighten saunas and a float suite. All o…" at bounding box center [530, 298] width 643 height 119
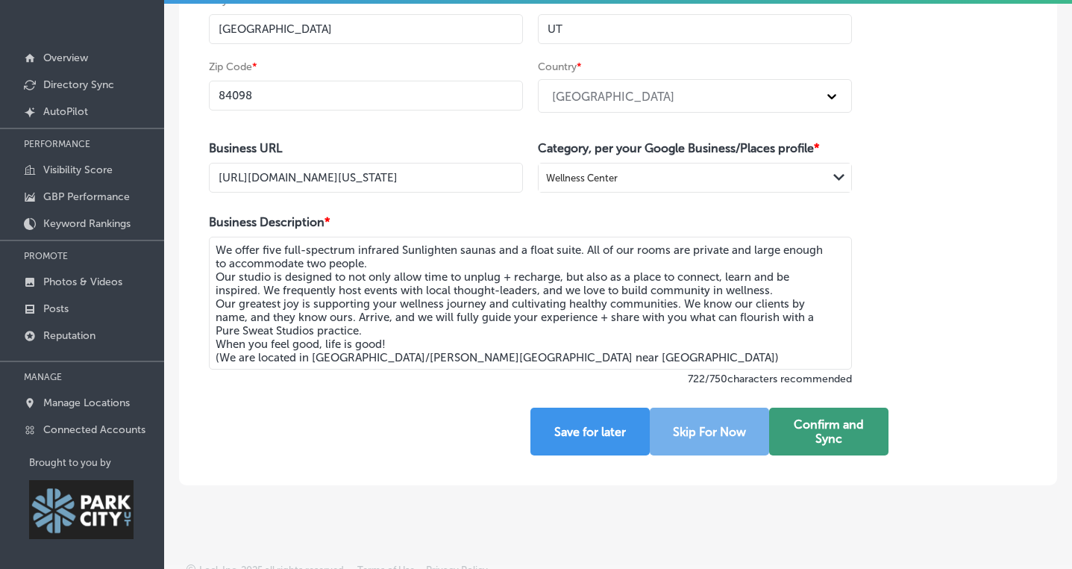
type textarea "We offer five full-spectrum infrared Sunlighten saunas and a float suite. All o…"
click at [839, 435] on button "Confirm and Sync" at bounding box center [828, 431] width 119 height 48
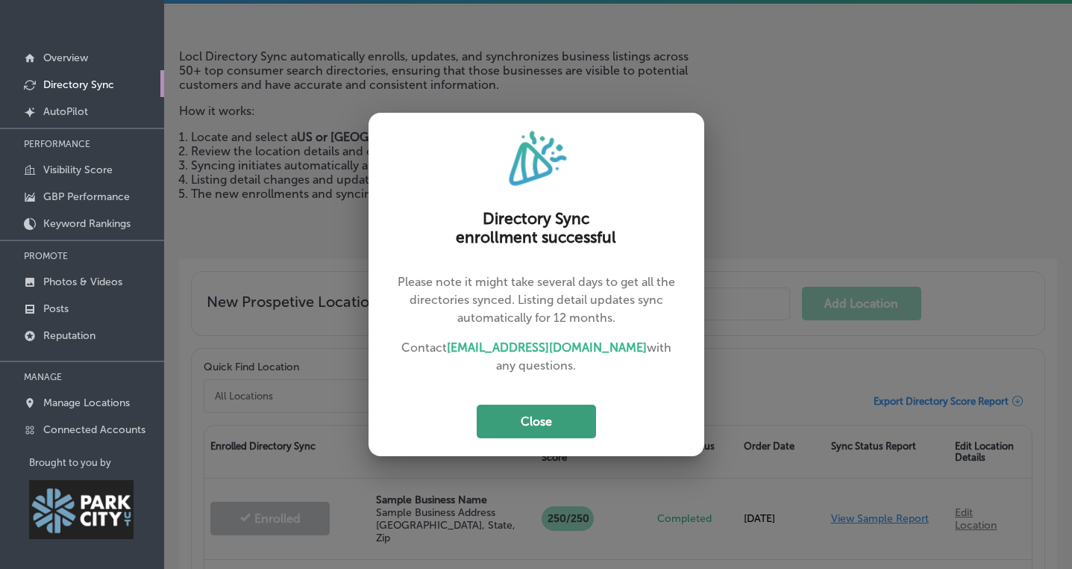
click at [531, 418] on button "Close" at bounding box center [536, 421] width 119 height 34
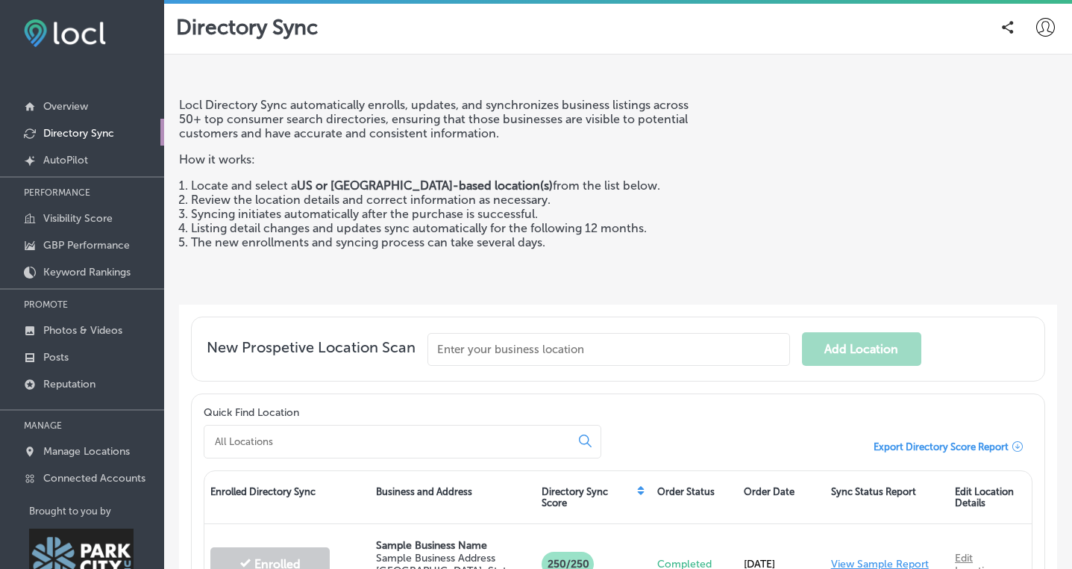
scroll to position [180, 0]
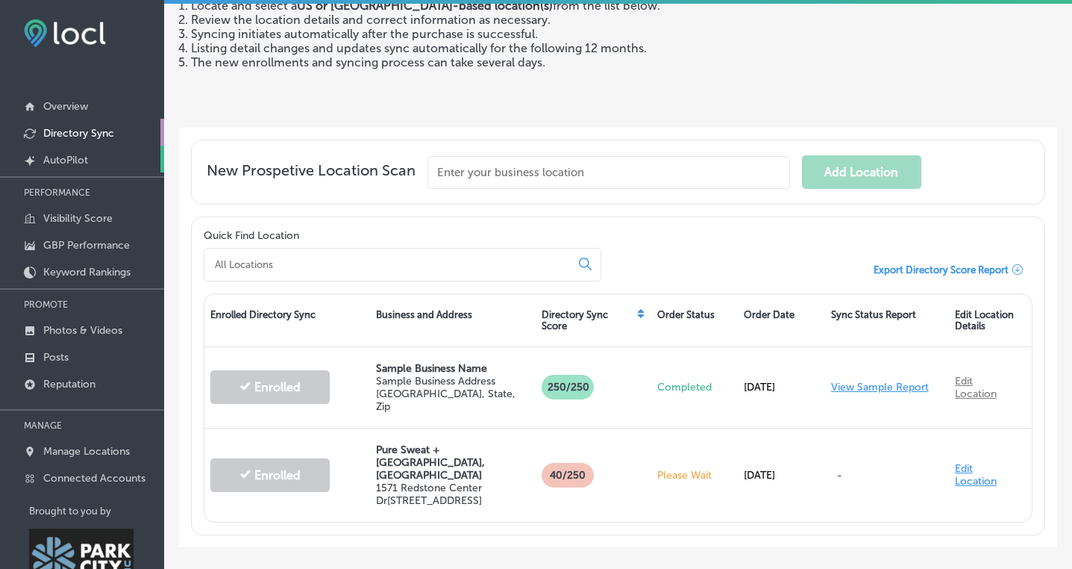
click at [64, 160] on p "AutoPilot" at bounding box center [65, 160] width 45 height 13
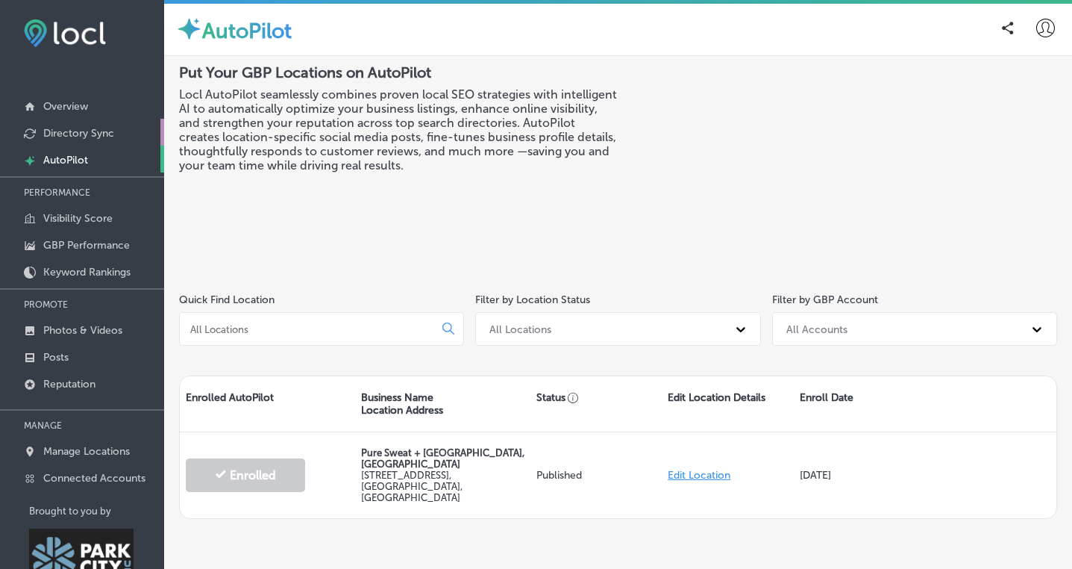
click at [91, 132] on p "Directory Sync" at bounding box center [78, 133] width 71 height 13
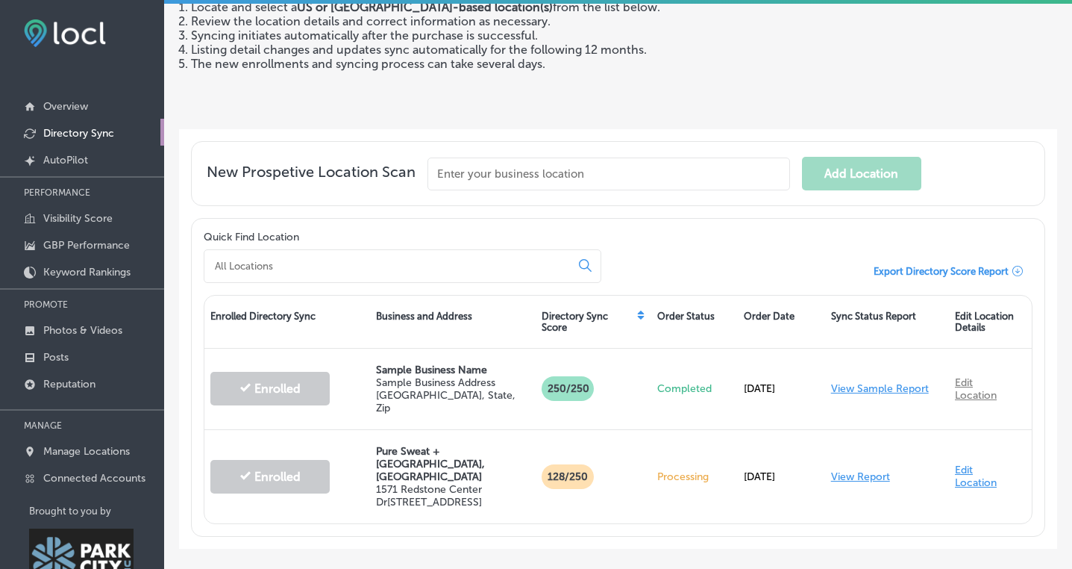
scroll to position [180, 0]
click at [58, 217] on p "Visibility Score" at bounding box center [77, 218] width 69 height 13
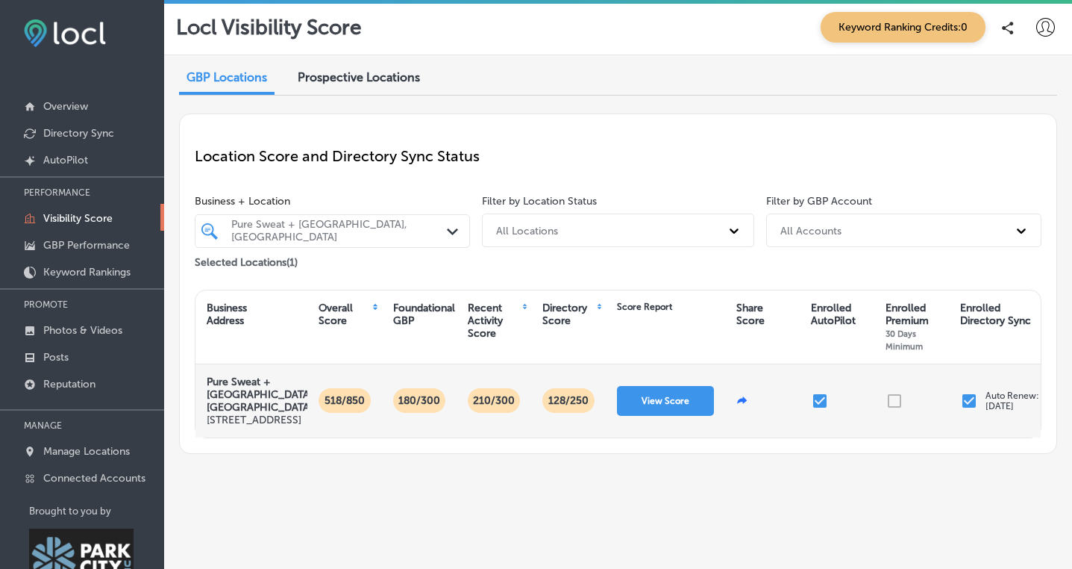
click at [884, 428] on div at bounding box center [912, 400] width 75 height 73
click at [898, 418] on div at bounding box center [912, 400] width 75 height 73
click at [892, 411] on div at bounding box center [912, 400] width 75 height 73
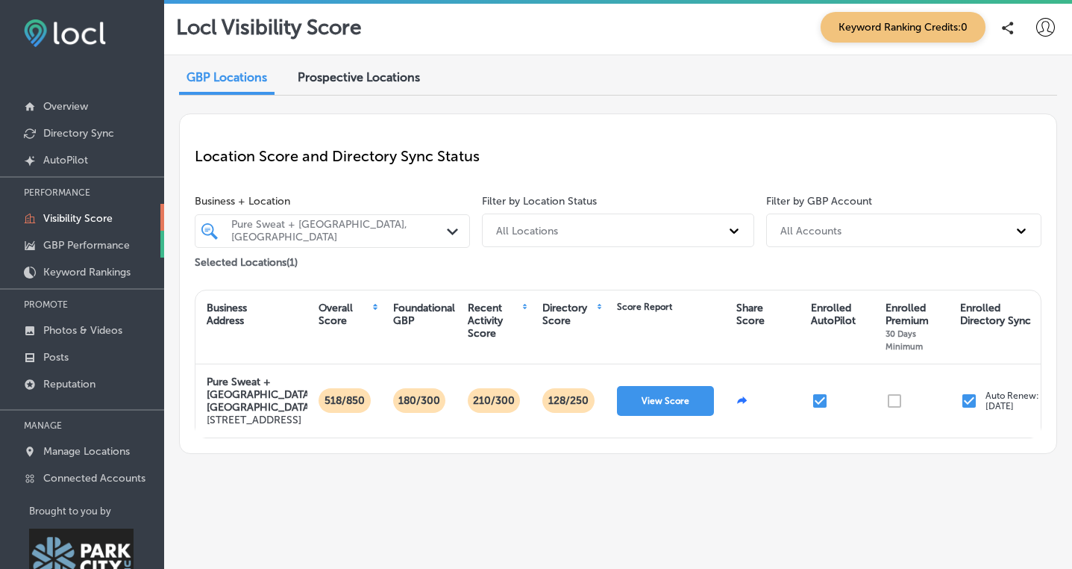
click at [57, 243] on p "GBP Performance" at bounding box center [86, 245] width 87 height 13
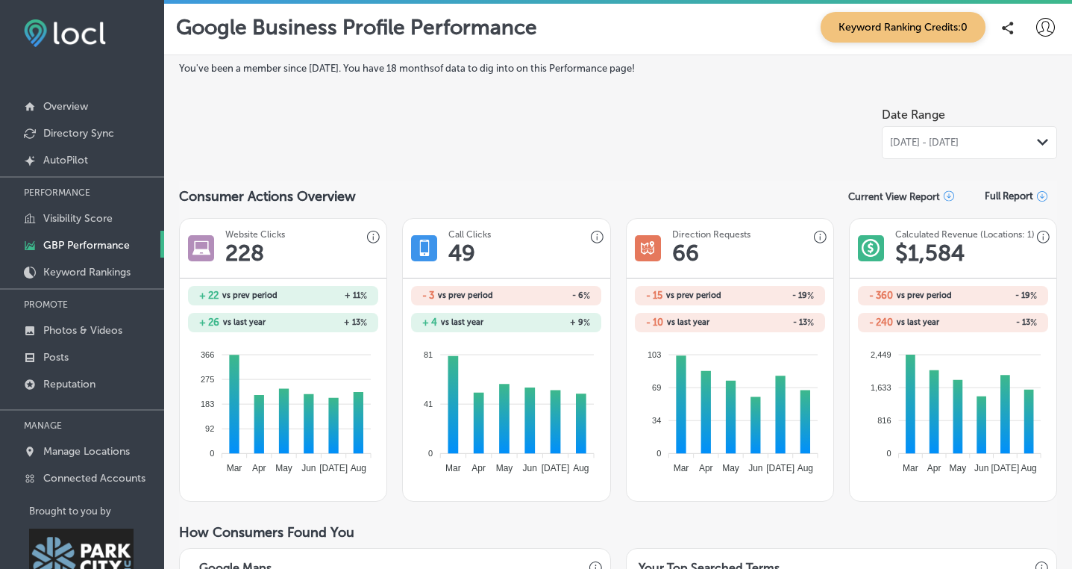
scroll to position [1, 0]
click at [942, 31] on span "Keyword Ranking Credits: 0" at bounding box center [903, 26] width 165 height 31
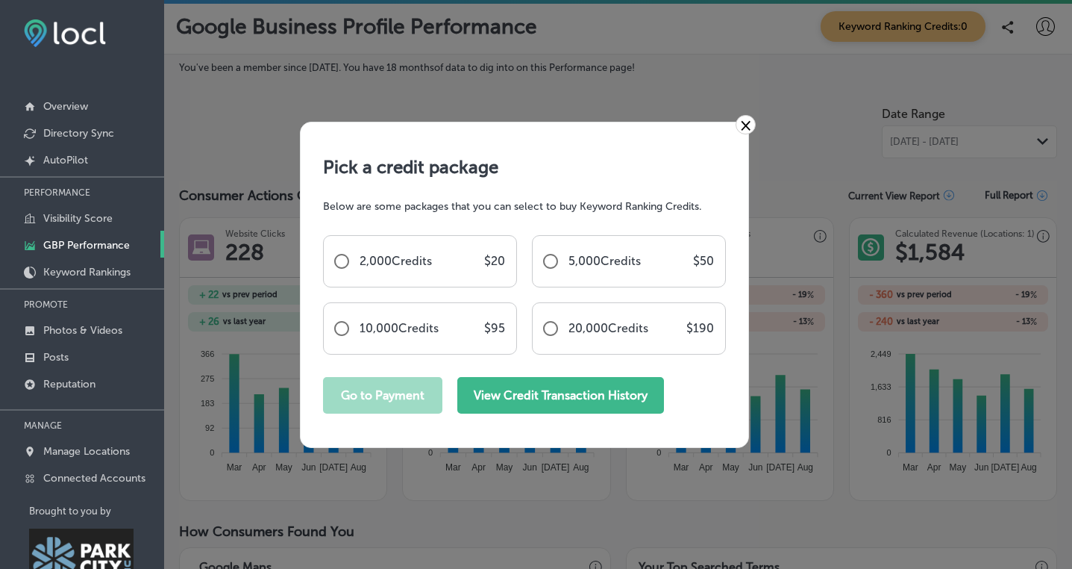
click at [472, 395] on button "View Credit Transaction History" at bounding box center [560, 395] width 207 height 37
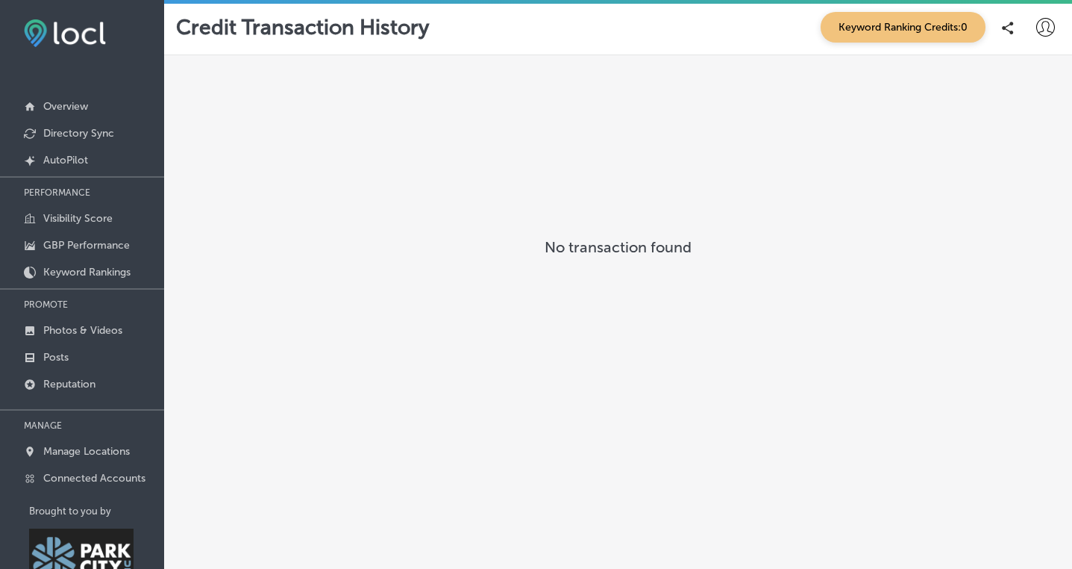
click at [874, 28] on span "Keyword Ranking Credits: 0" at bounding box center [903, 27] width 165 height 31
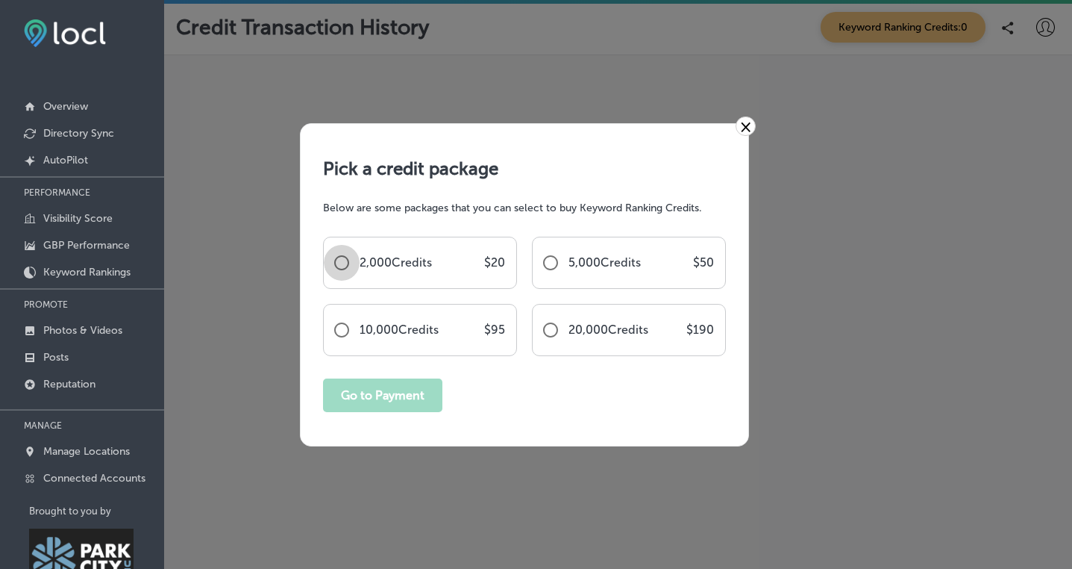
click at [337, 259] on input "radio" at bounding box center [342, 263] width 36 height 36
radio input "true"
click at [367, 387] on button "Go to Payment" at bounding box center [382, 395] width 119 height 34
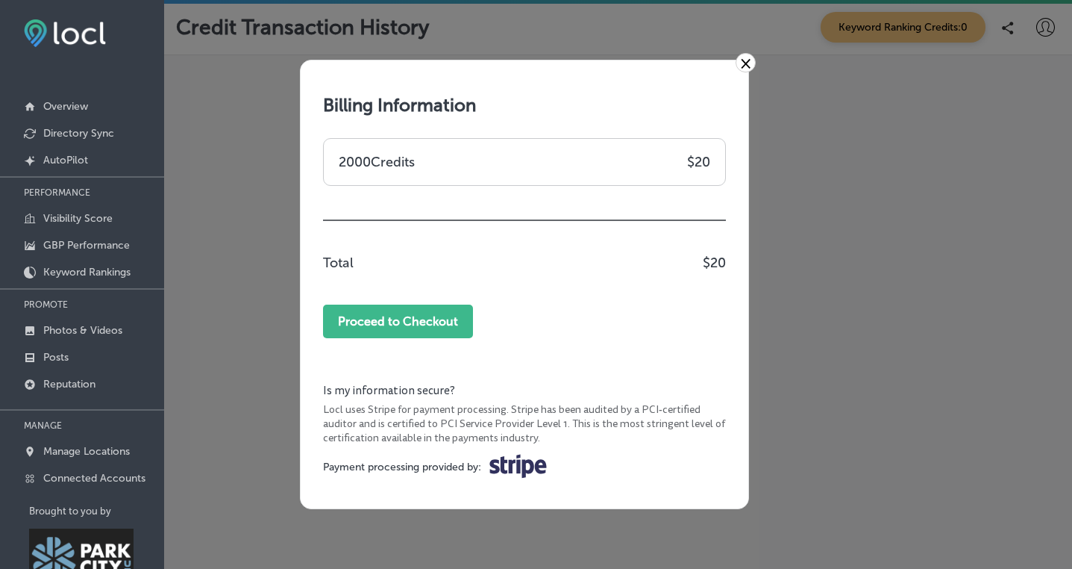
click at [743, 67] on link "×" at bounding box center [746, 62] width 20 height 19
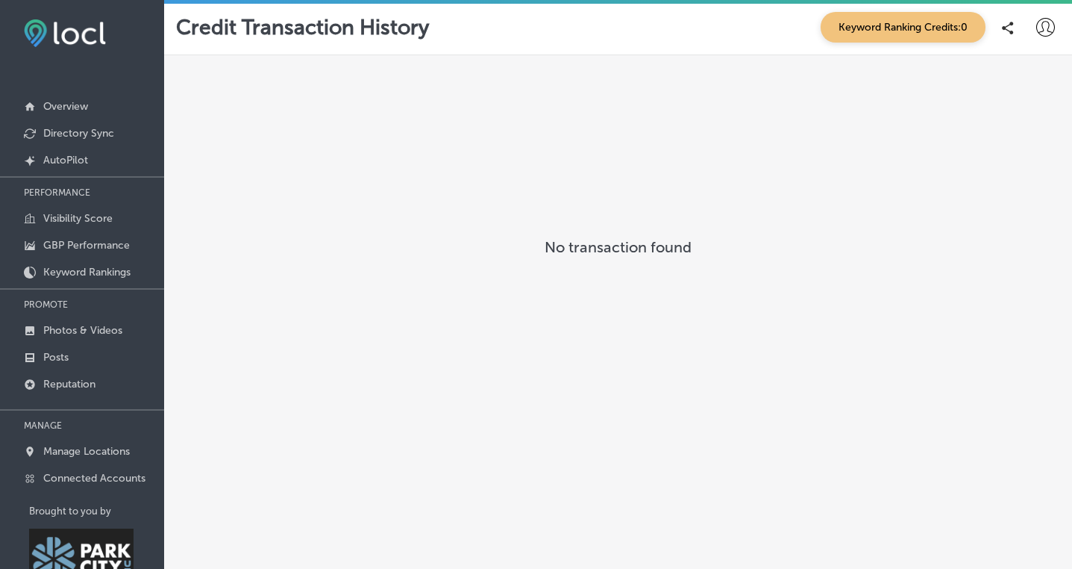
click at [1007, 26] on icon at bounding box center [1008, 28] width 12 height 13
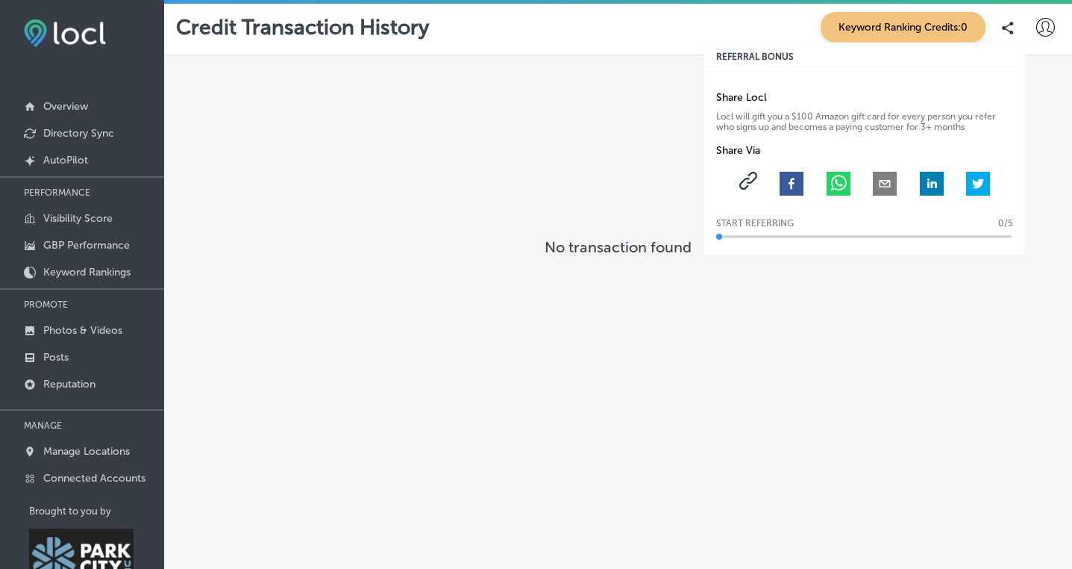
click at [749, 181] on icon at bounding box center [749, 181] width 18 height 18
